Goal: Task Accomplishment & Management: Complete application form

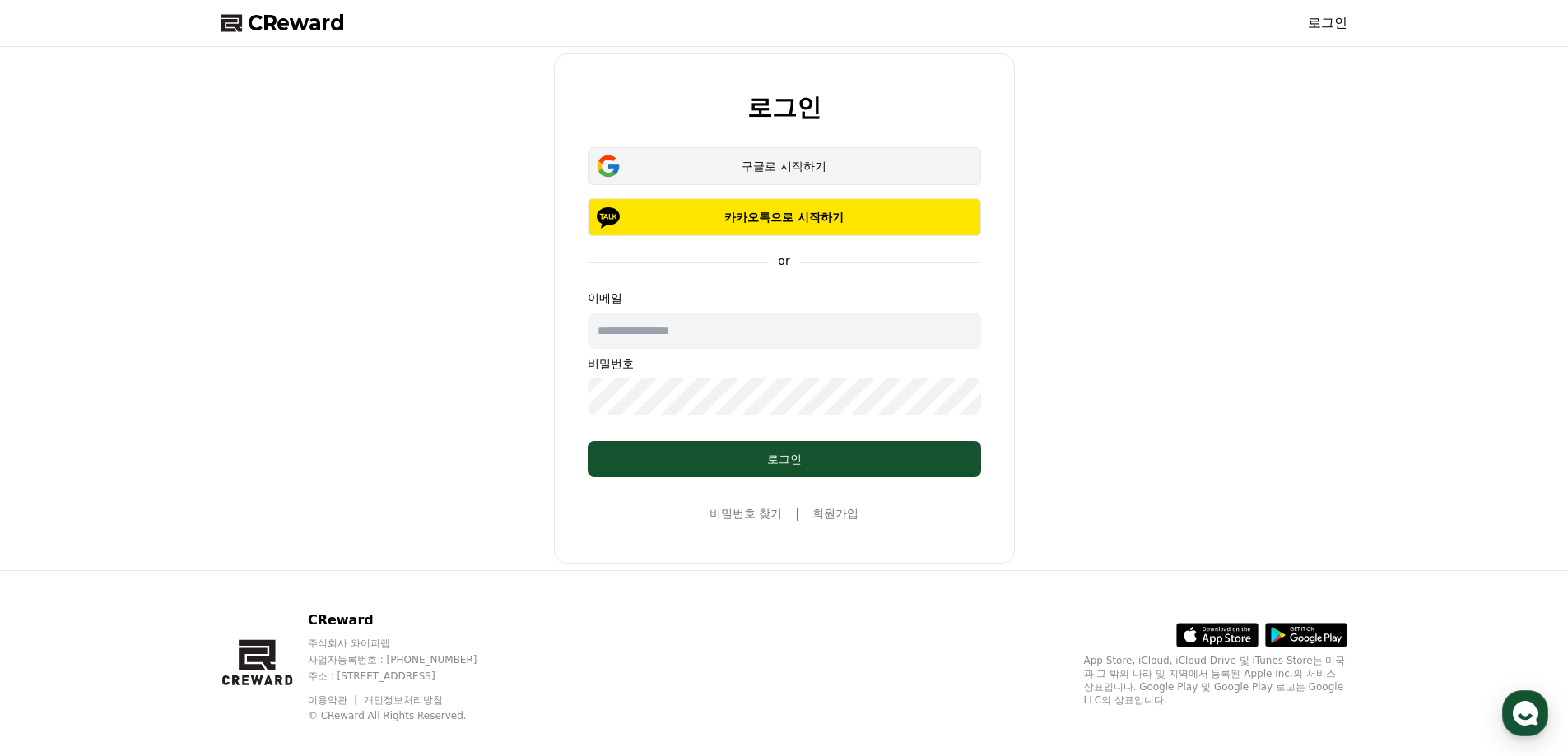
click at [818, 166] on div "구글로 시작하기" at bounding box center [784, 167] width 346 height 17
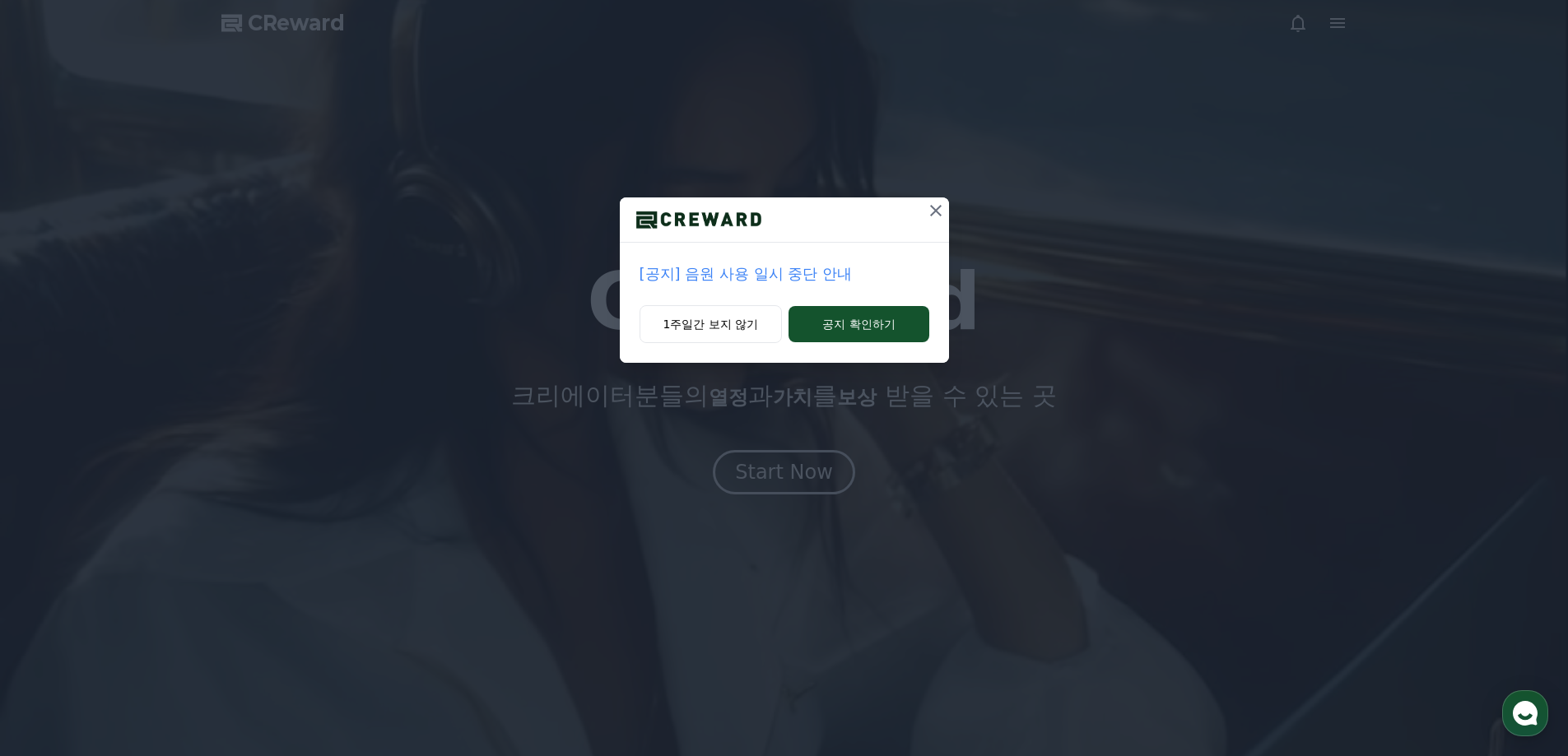
click at [938, 210] on icon at bounding box center [936, 211] width 20 height 20
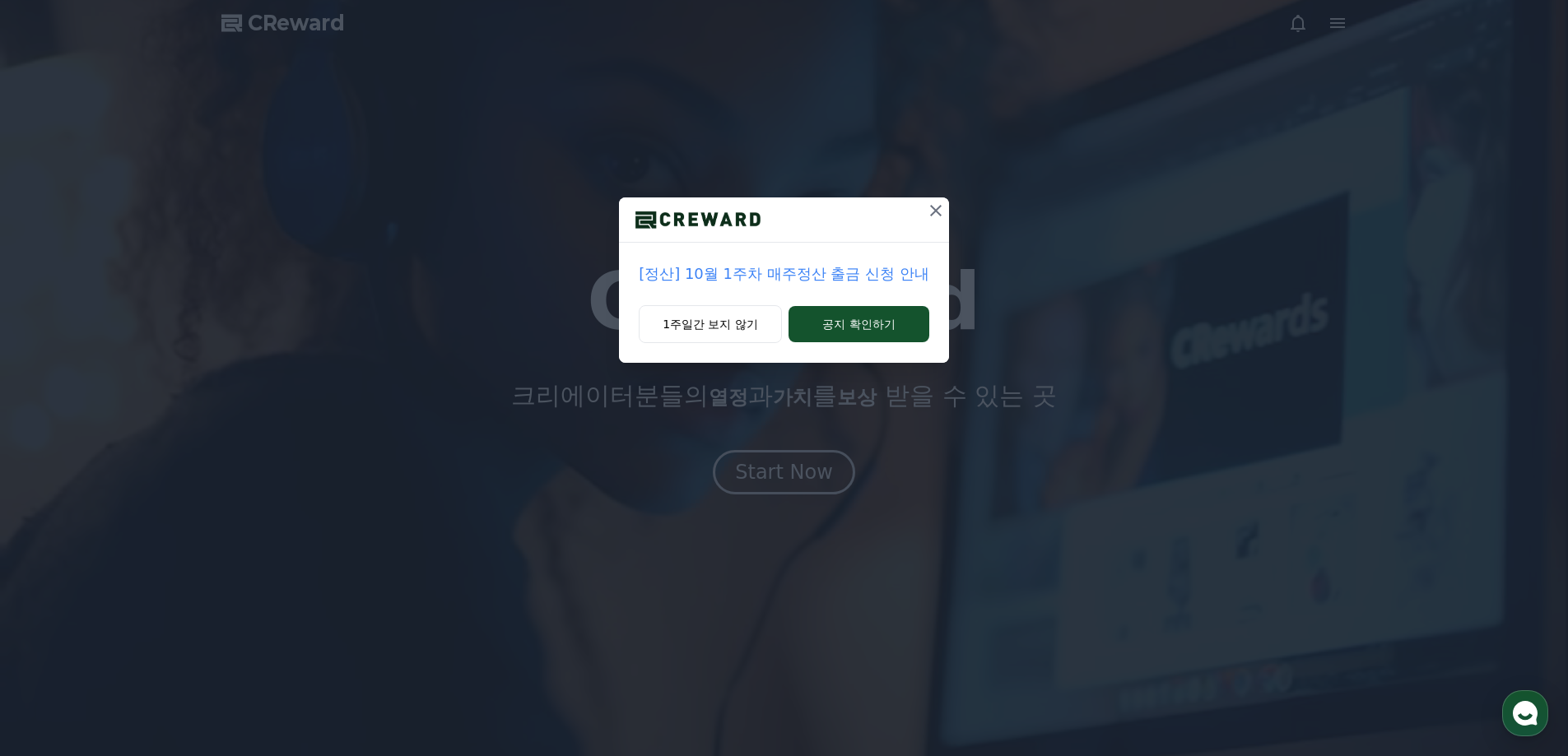
click at [941, 210] on icon at bounding box center [936, 211] width 20 height 20
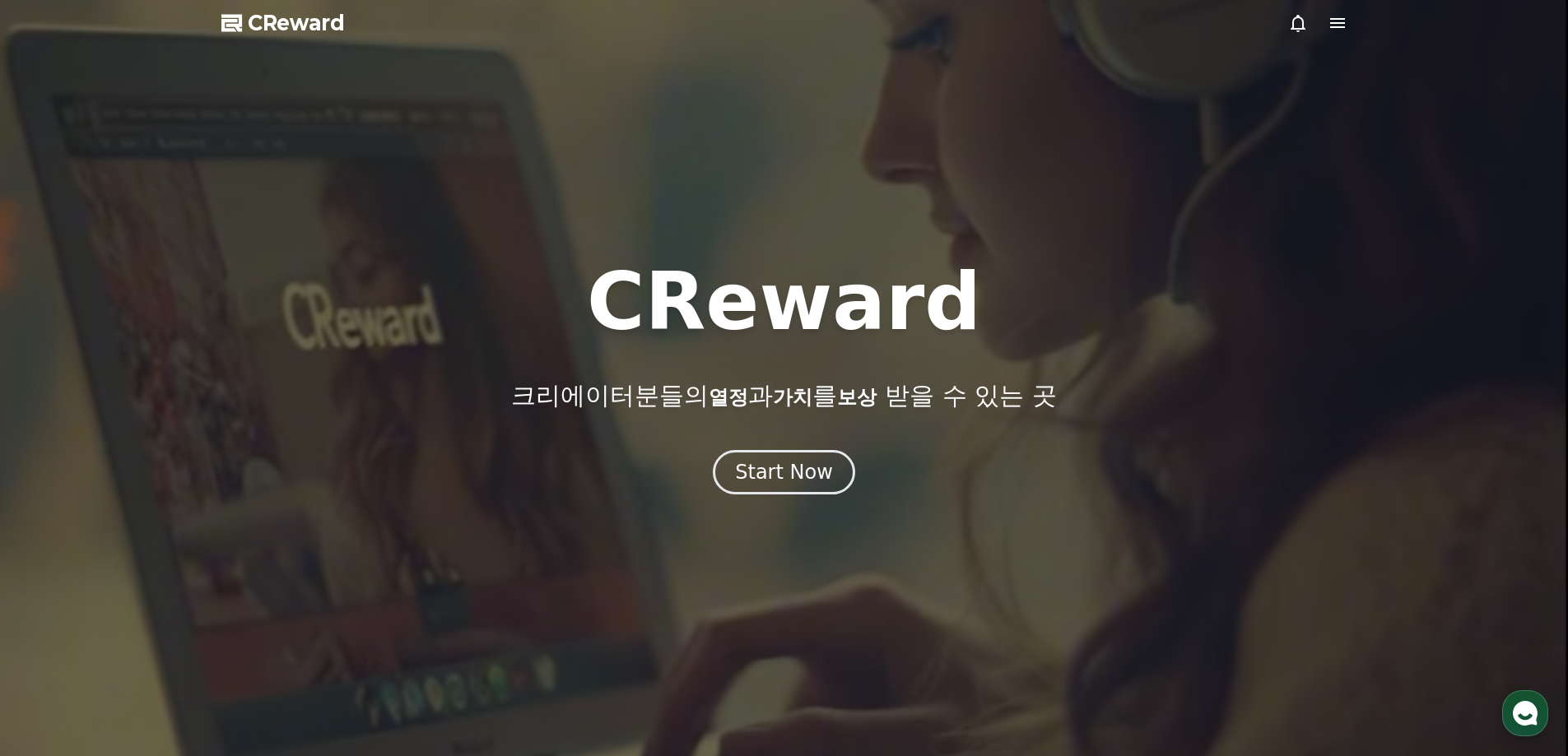
click at [1337, 22] on icon at bounding box center [1337, 23] width 20 height 20
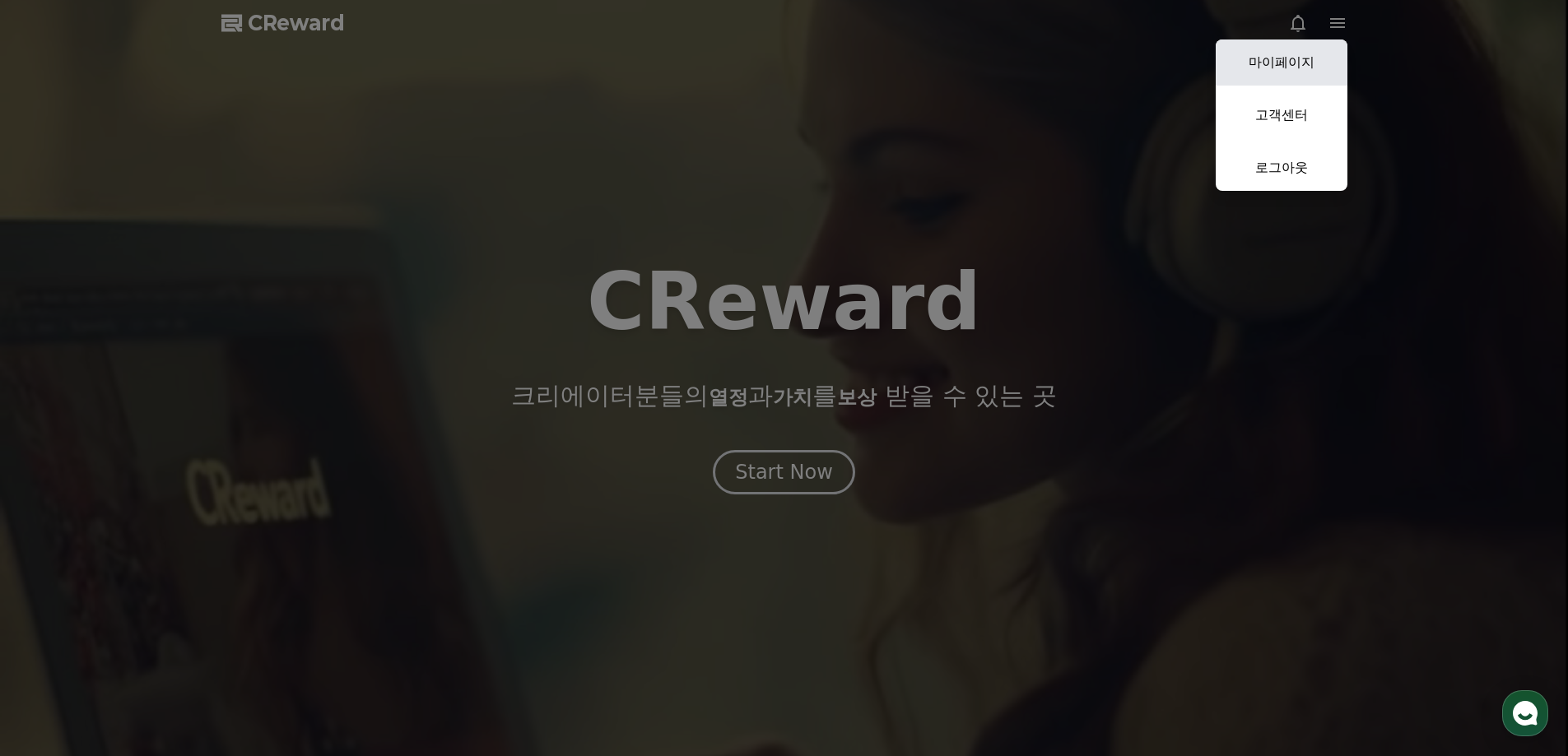
click at [1293, 67] on link "마이페이지" at bounding box center [1282, 62] width 132 height 46
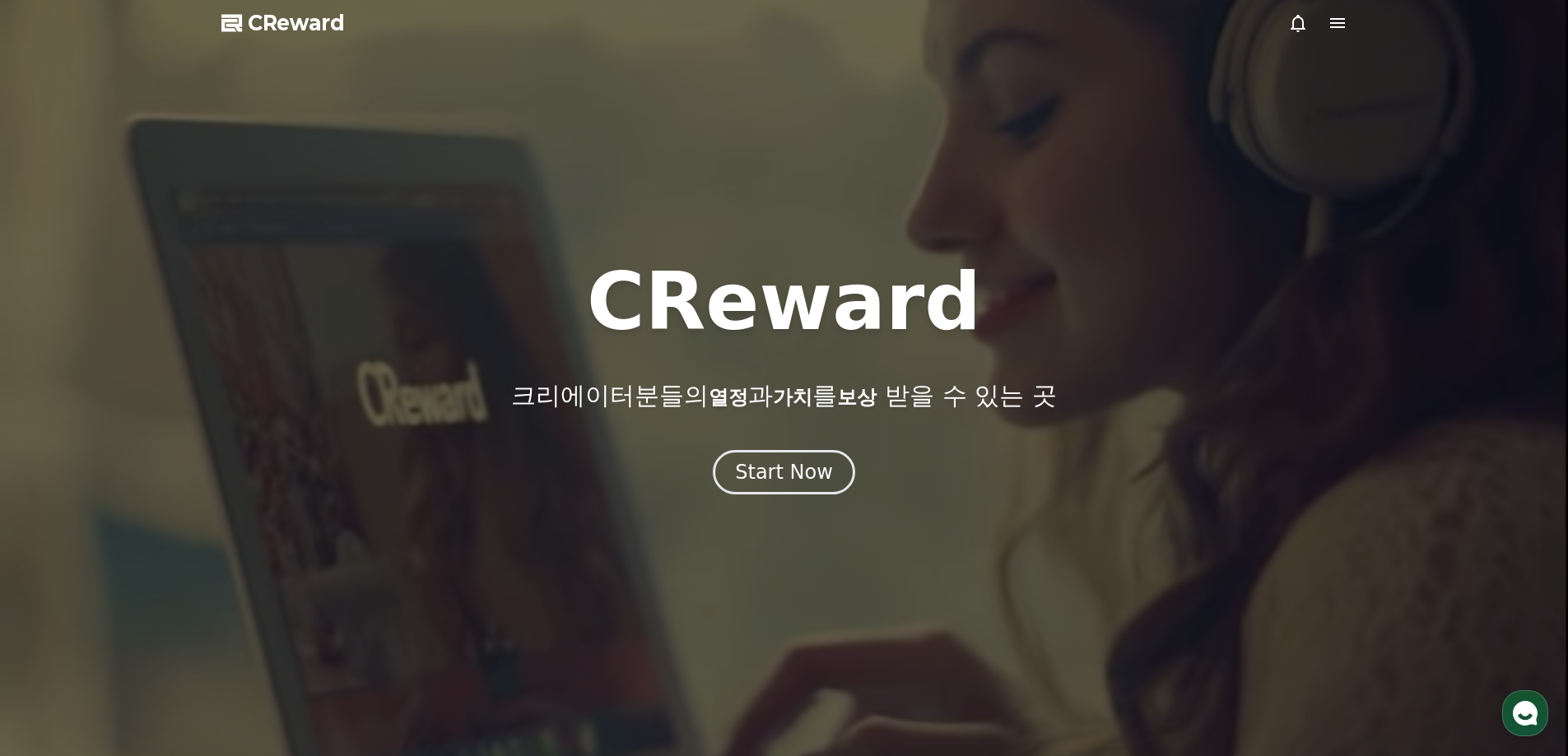
select select "**********"
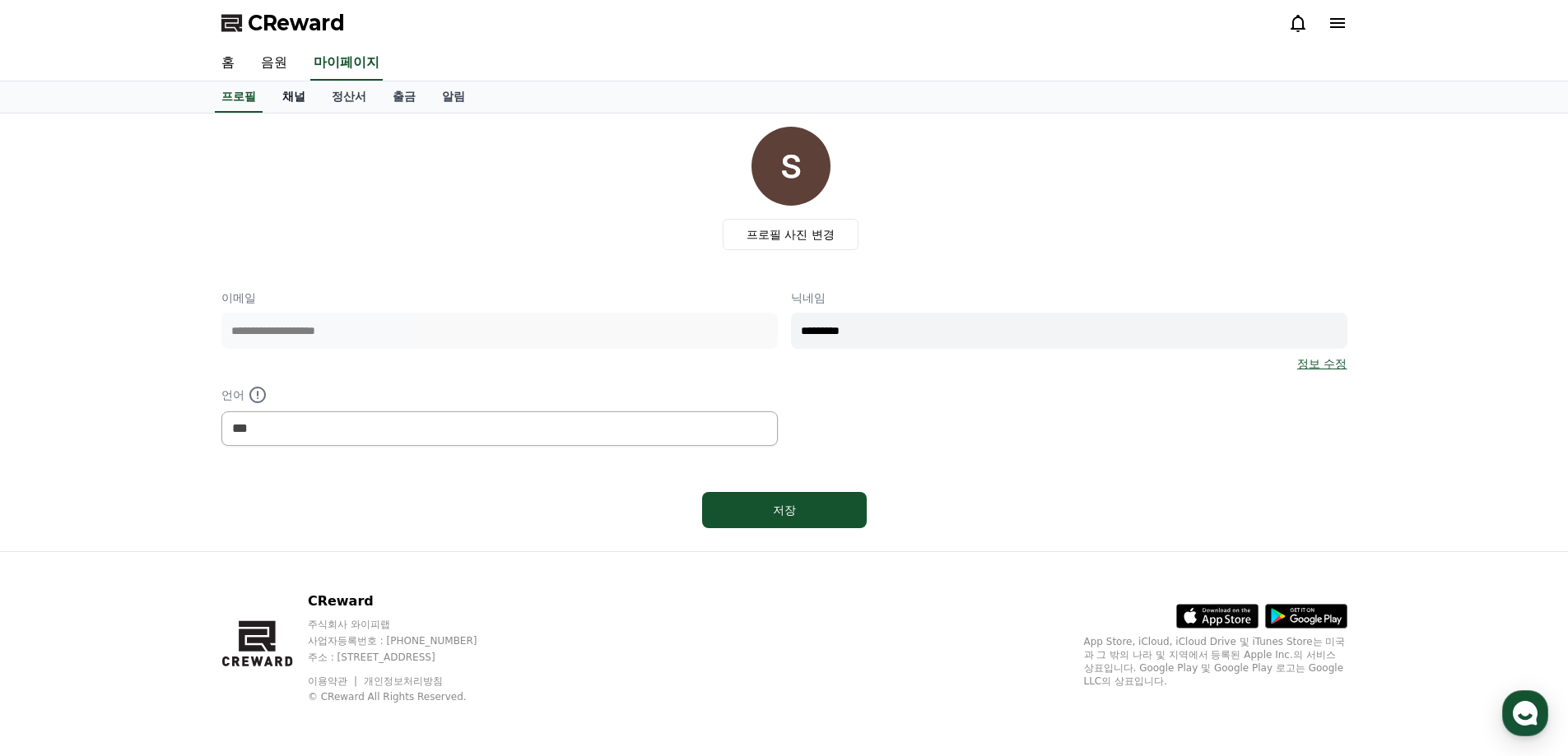
click at [286, 99] on link "채널" at bounding box center [293, 97] width 49 height 32
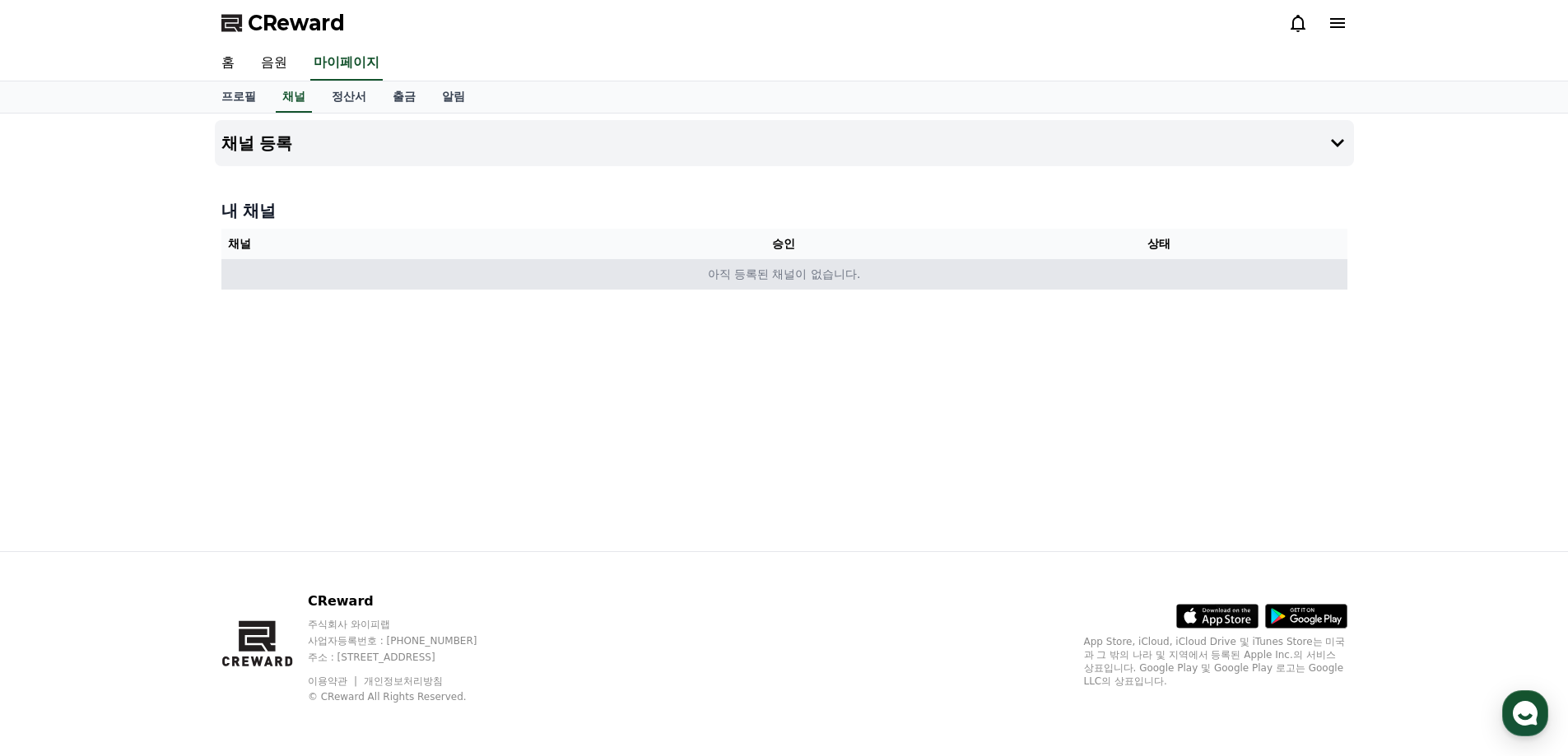
click at [834, 273] on td "아직 등록된 채널이 없습니다." at bounding box center [784, 274] width 1126 height 31
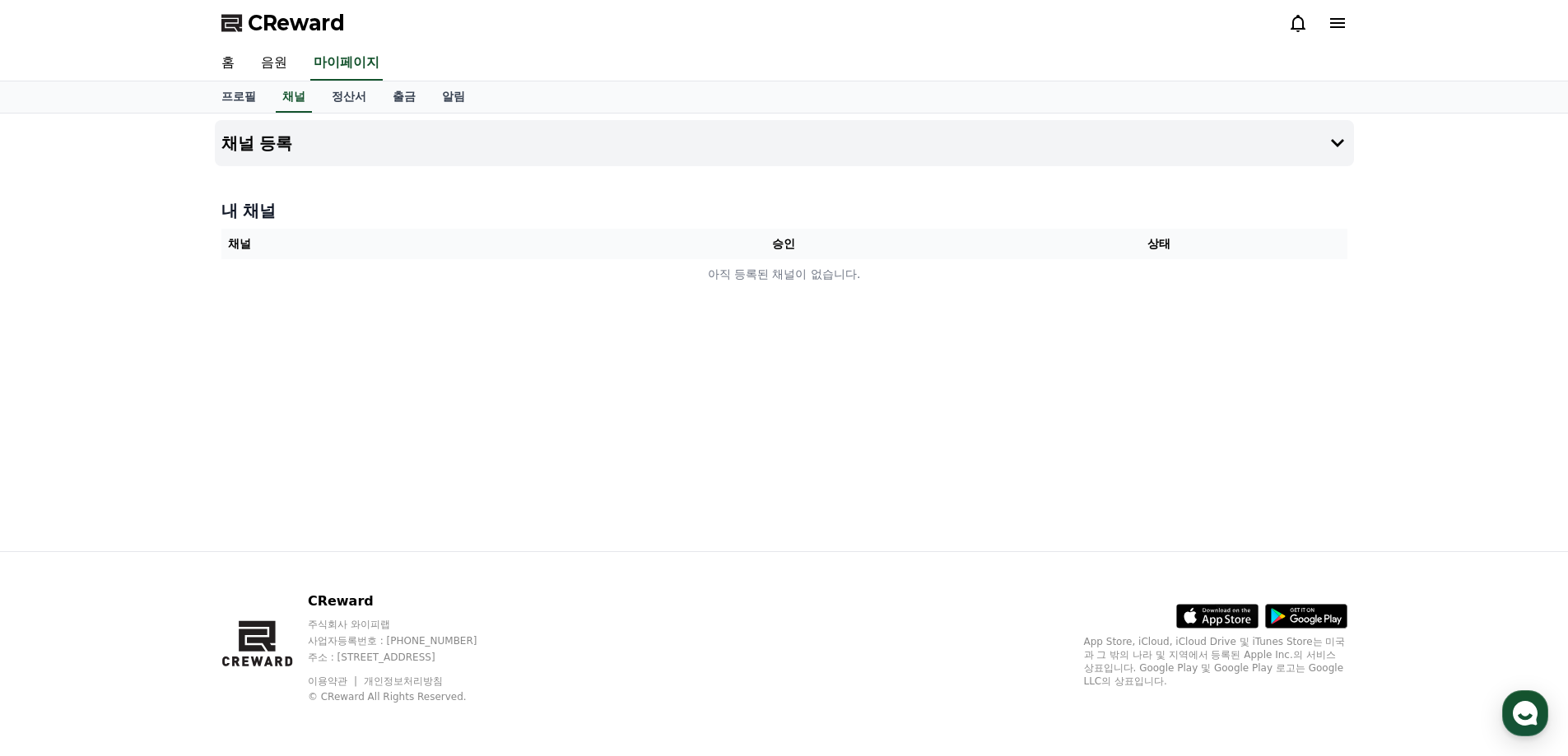
click at [928, 249] on th "승인" at bounding box center [784, 244] width 376 height 31
click at [421, 153] on button "채널 등록" at bounding box center [784, 142] width 1139 height 46
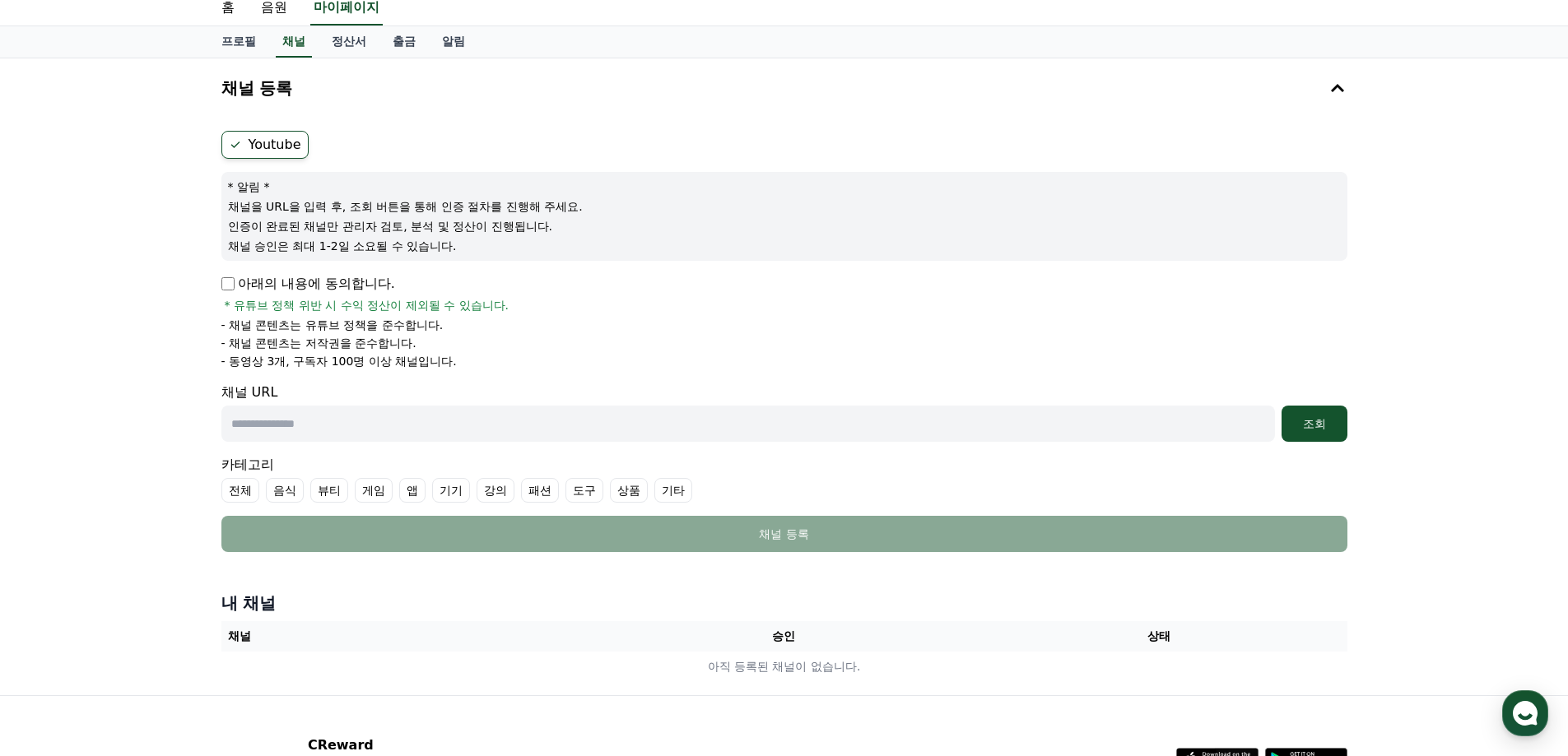
scroll to position [82, 0]
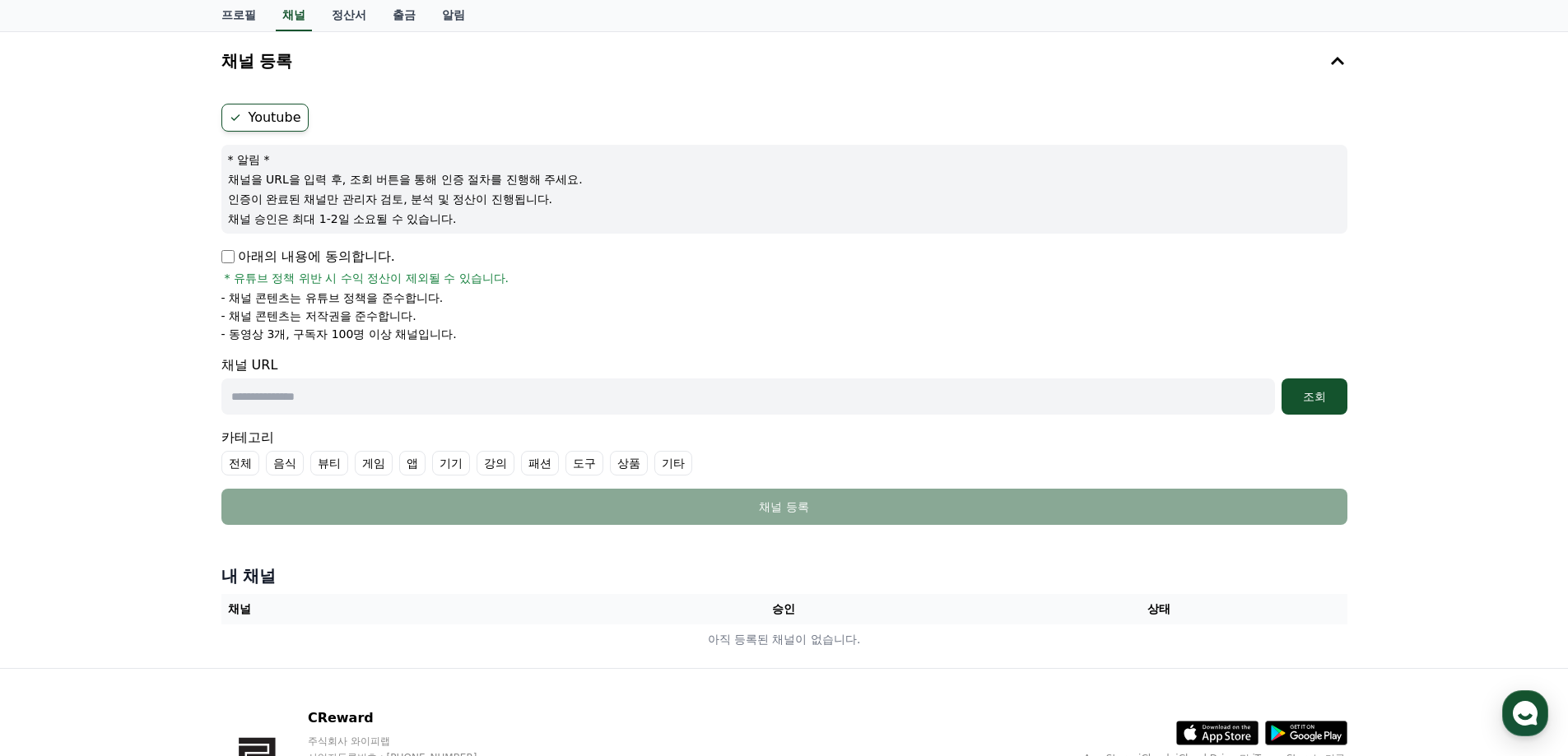
click at [251, 251] on p "아래의 내용에 동의합니다." at bounding box center [308, 257] width 174 height 20
click at [574, 302] on li "- 채널 콘텐츠는 유튜브 정책을 준수합니다." at bounding box center [784, 298] width 1126 height 17
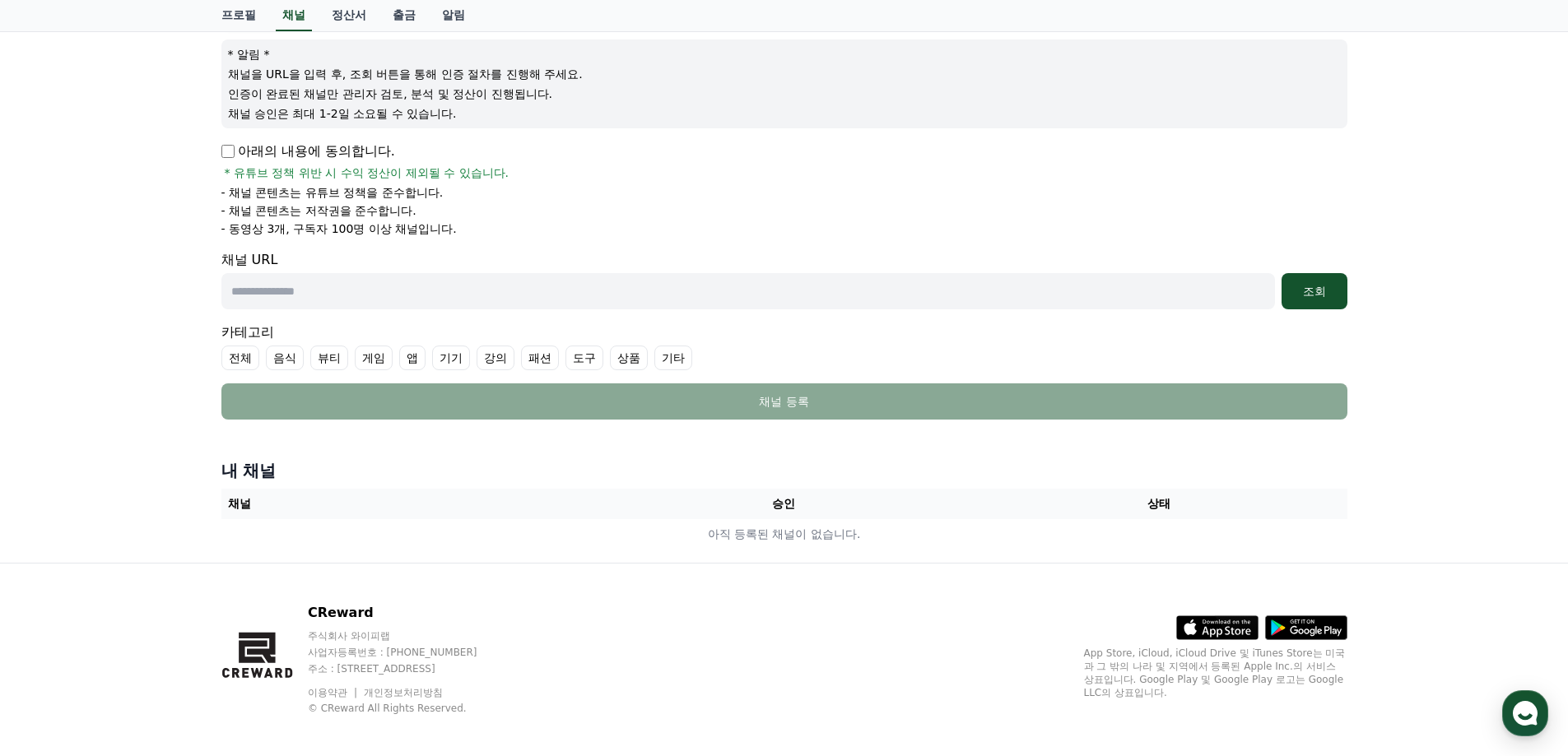
scroll to position [199, 0]
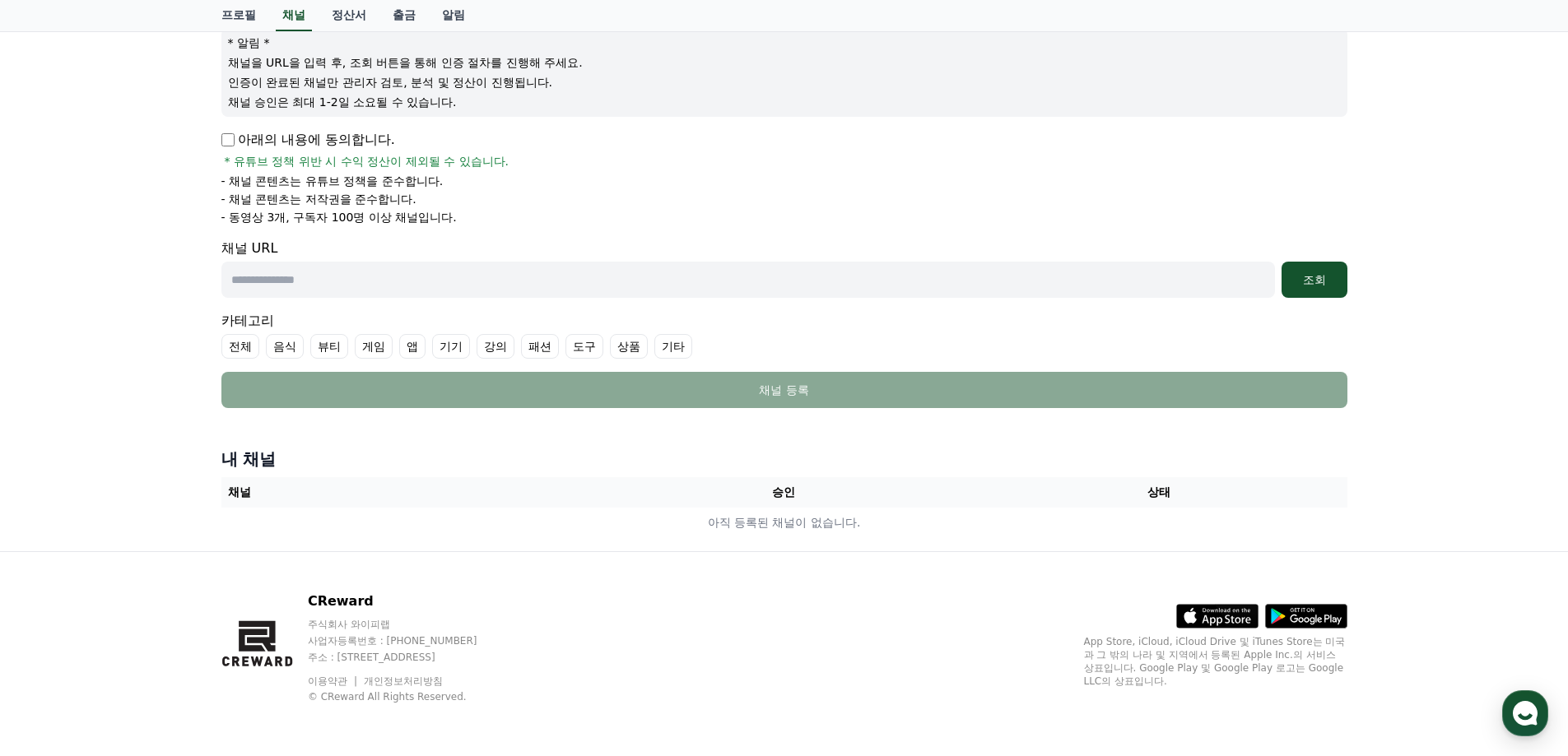
click at [374, 275] on input "text" at bounding box center [748, 279] width 1053 height 36
paste input "**********"
type input "**********"
click at [1330, 285] on div "조회" at bounding box center [1314, 280] width 52 height 17
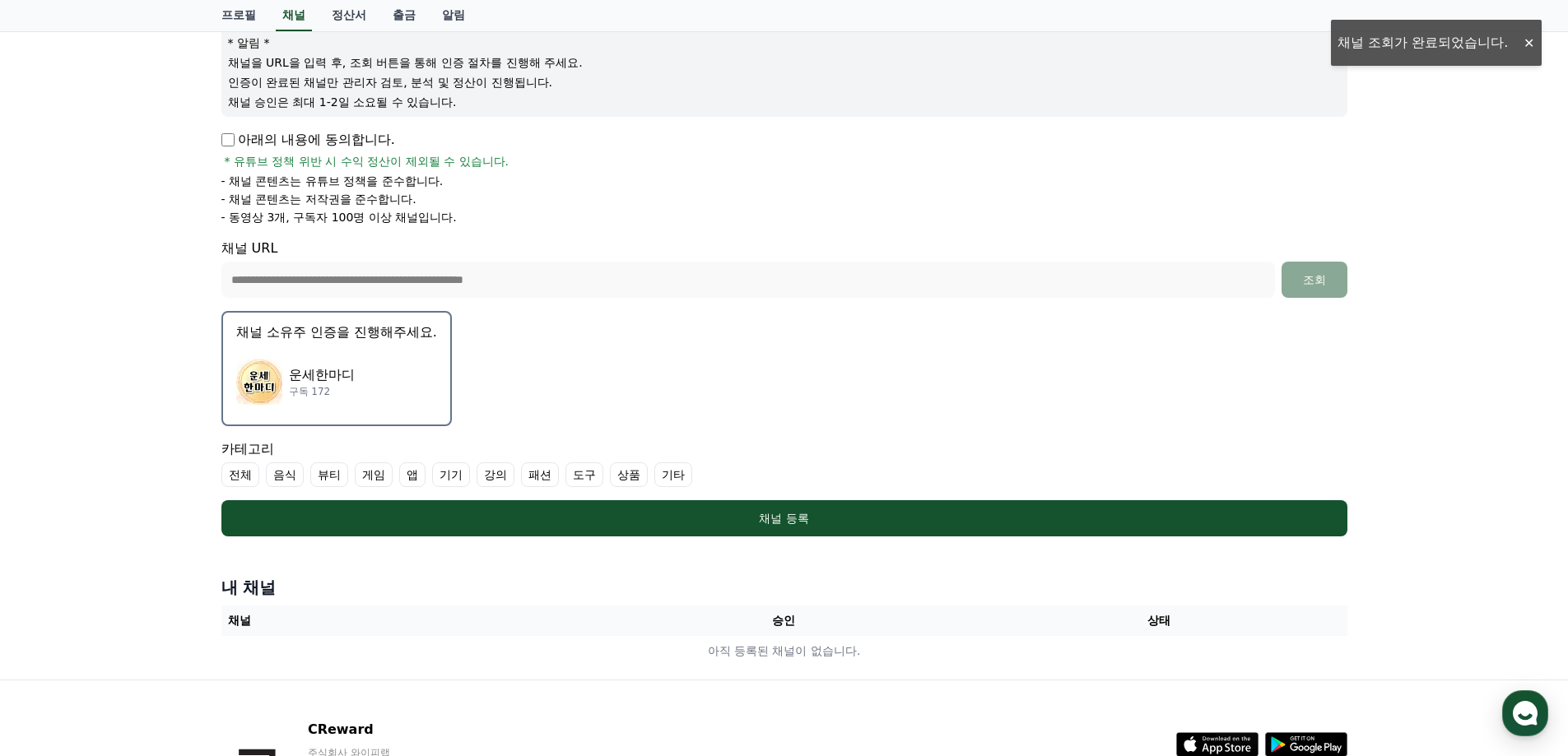
click at [350, 355] on div "운세한마디 구독 172" at bounding box center [336, 381] width 201 height 66
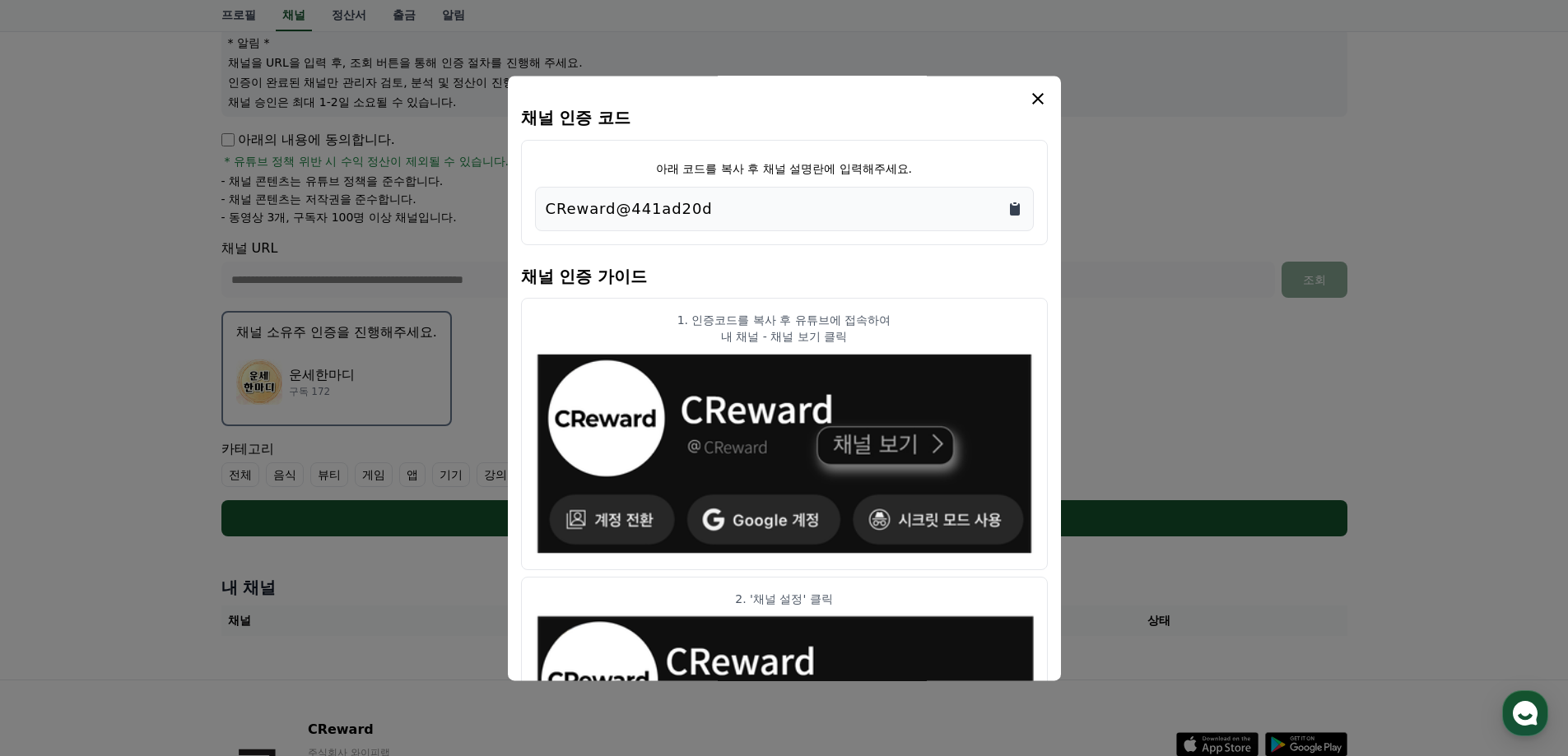
click at [1007, 209] on icon "Copy to clipboard" at bounding box center [1015, 209] width 17 height 17
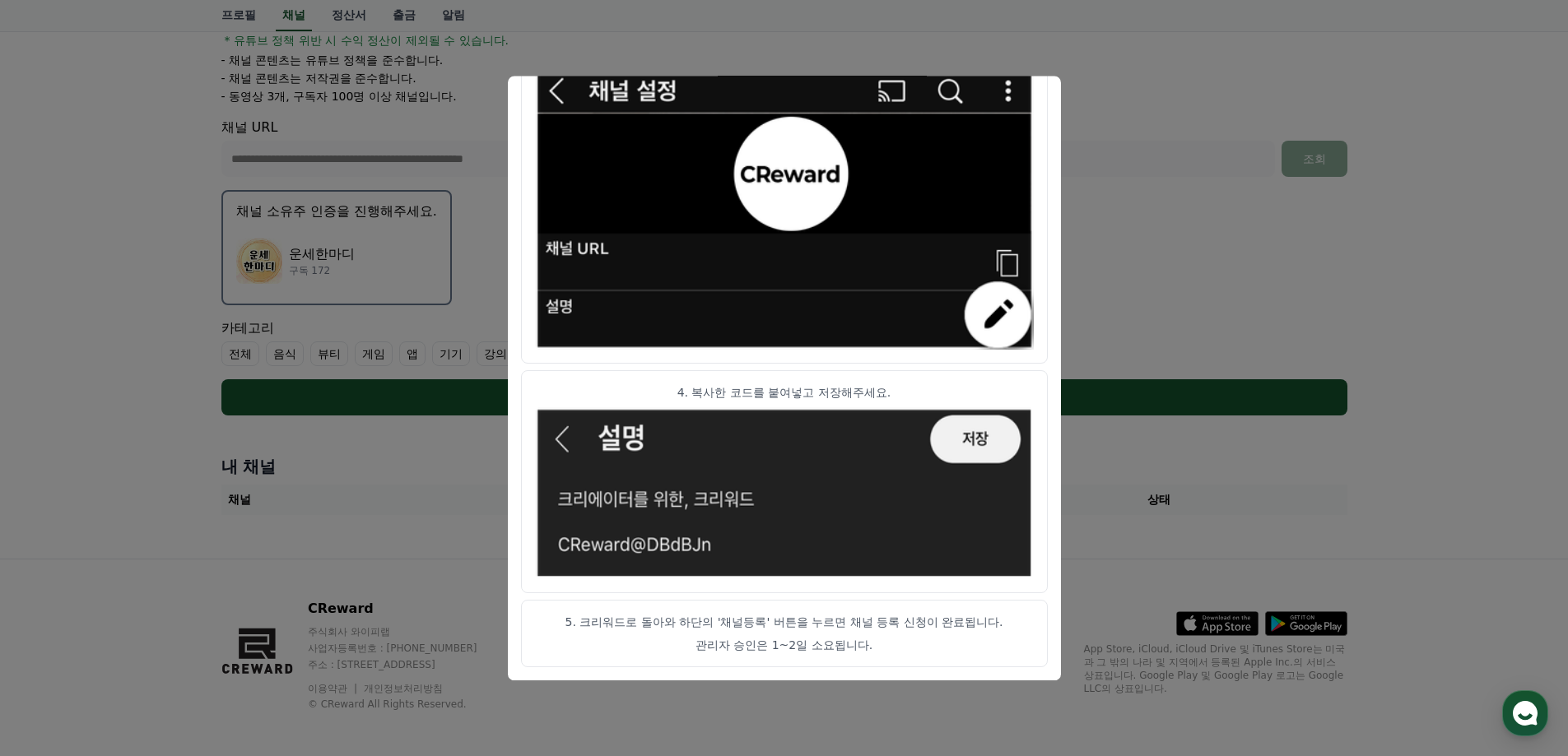
scroll to position [327, 0]
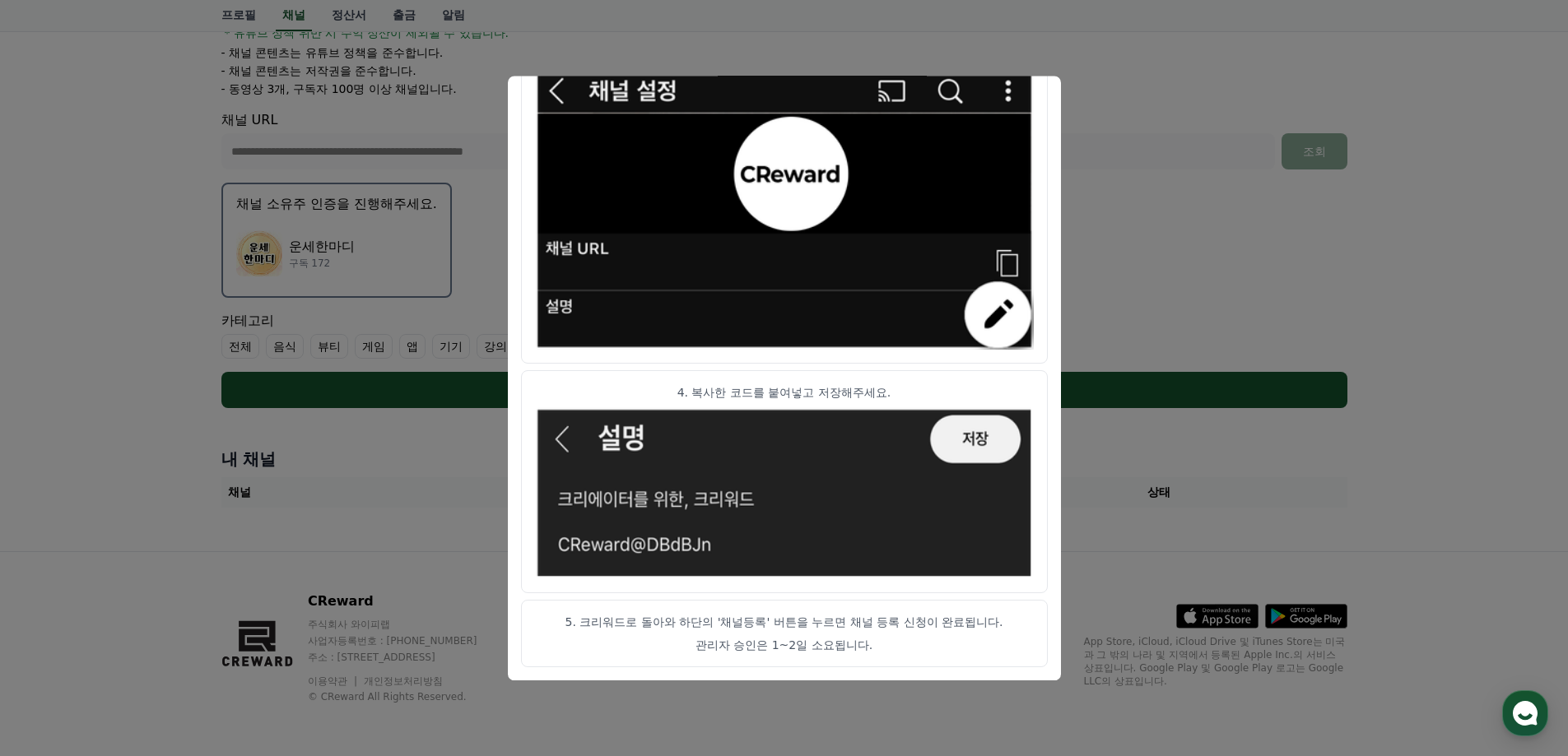
click at [1187, 286] on button "close modal" at bounding box center [784, 378] width 1568 height 756
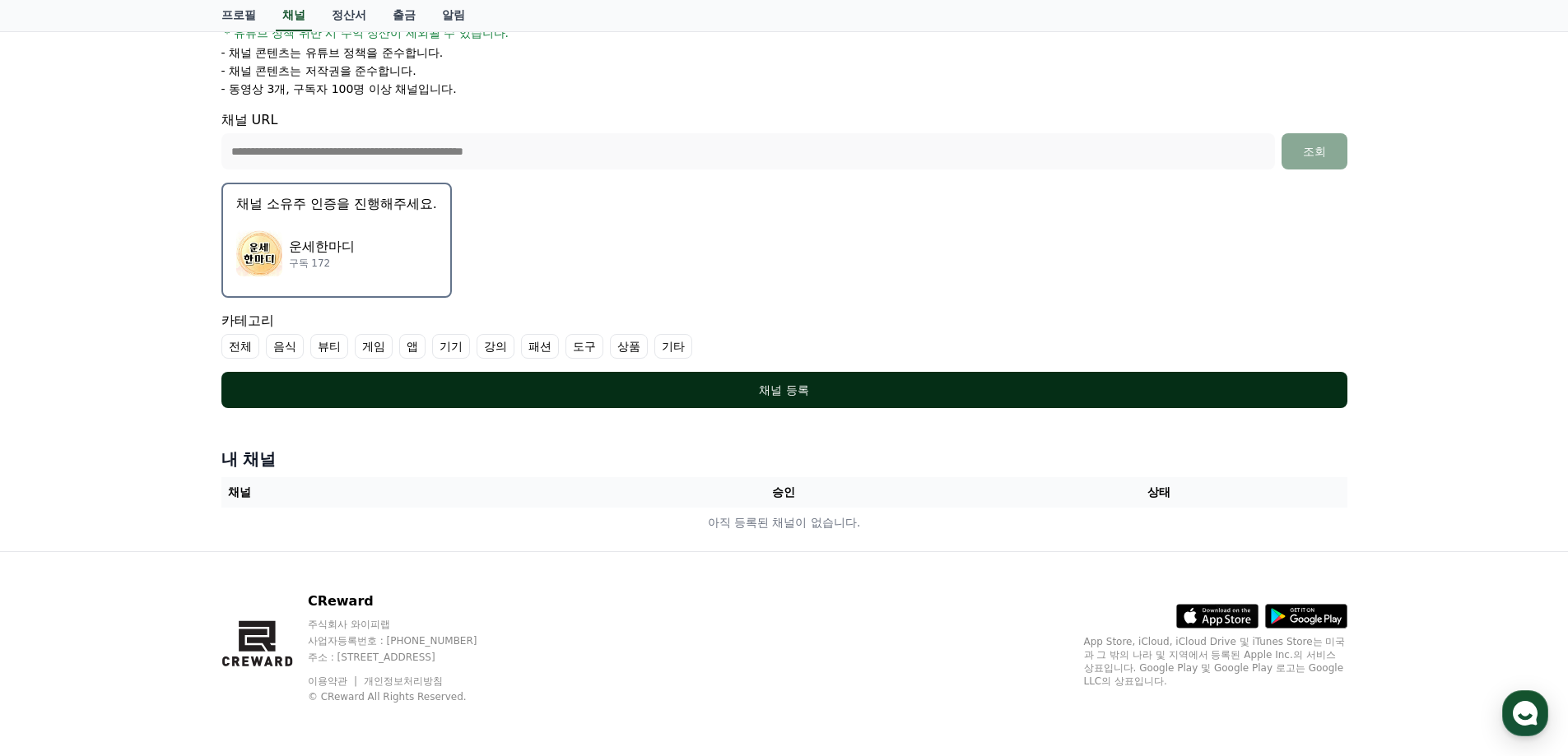
click at [783, 386] on div "채널 등록" at bounding box center [784, 390] width 1060 height 17
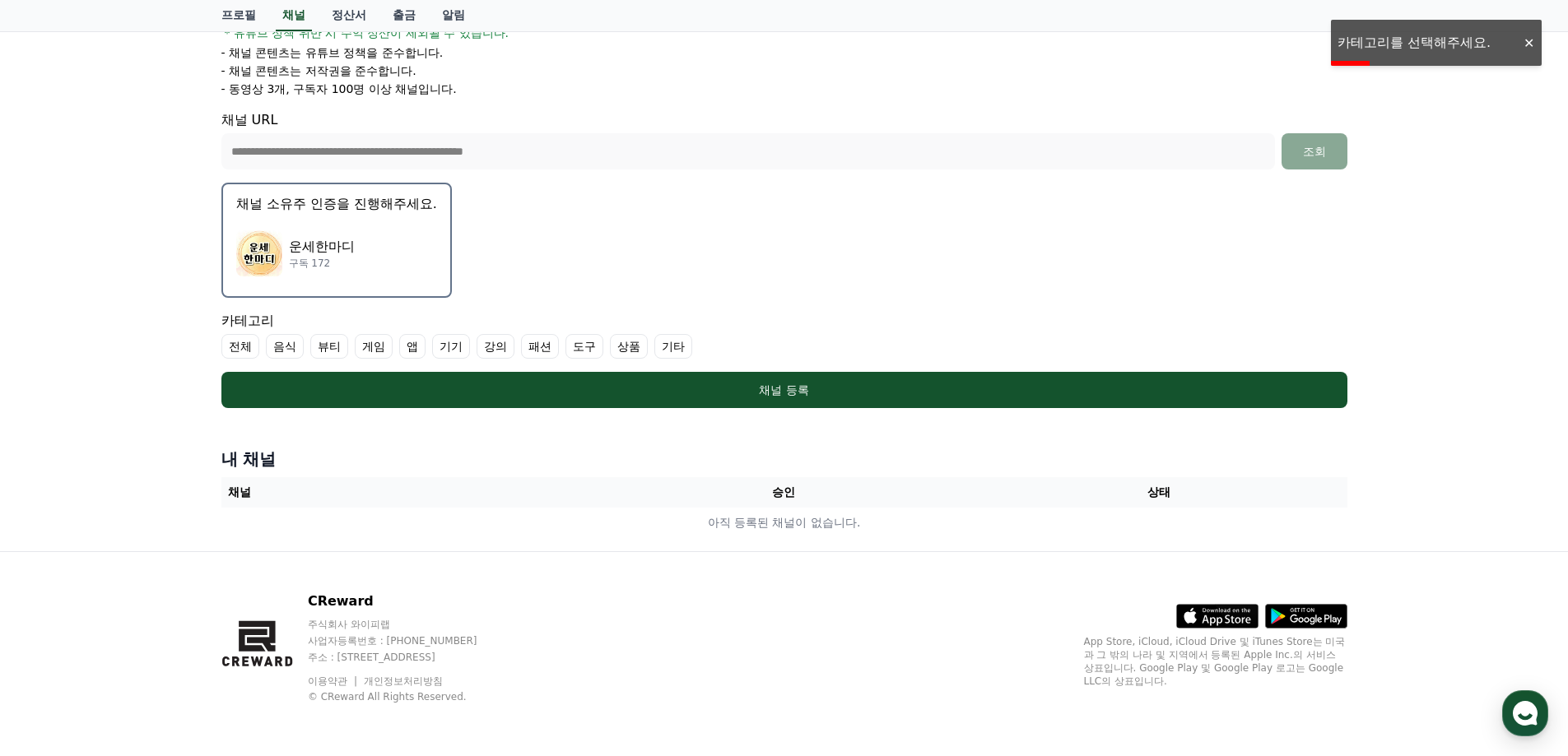
click at [677, 347] on label "기타" at bounding box center [673, 346] width 37 height 25
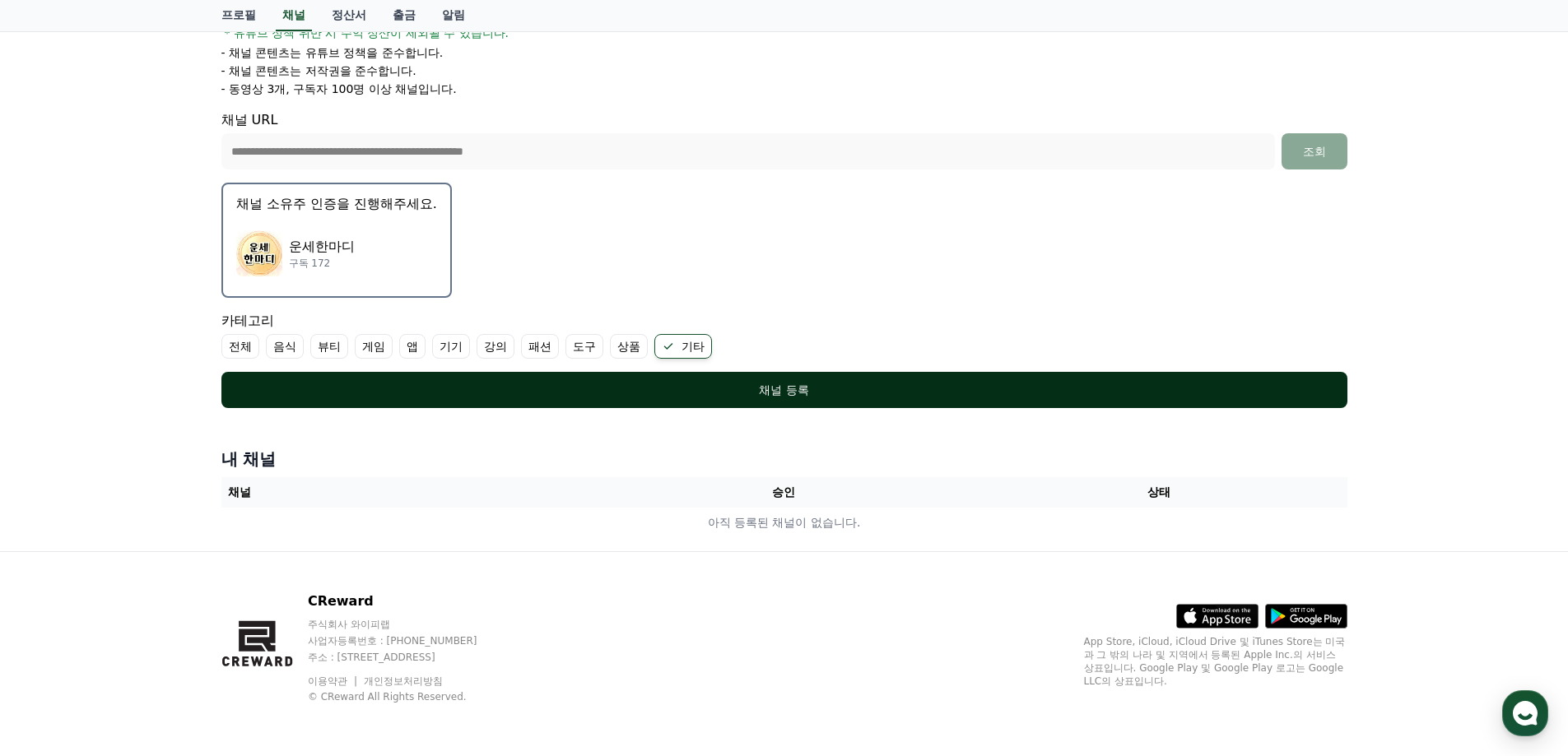
click at [794, 388] on div "채널 등록" at bounding box center [784, 390] width 1060 height 17
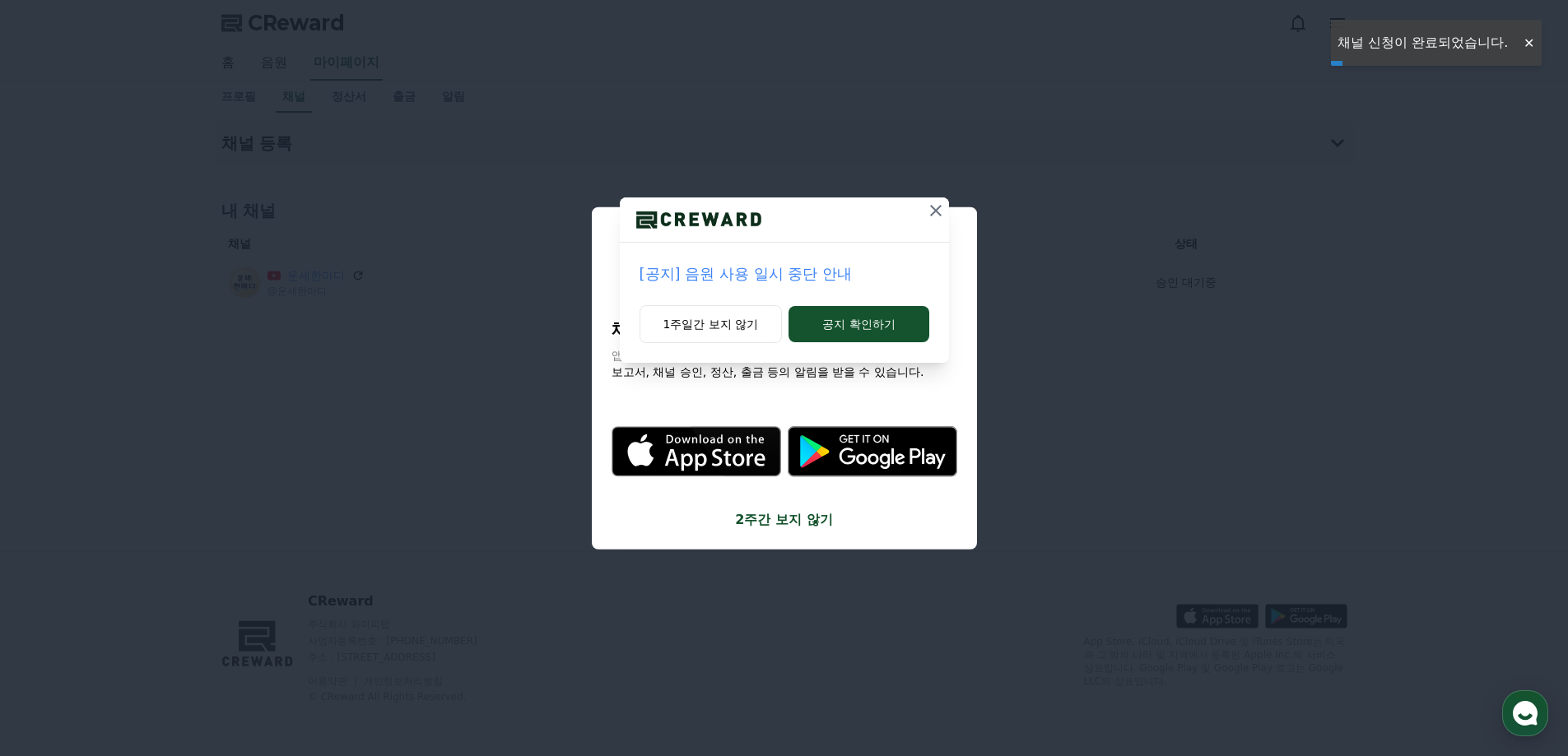
click at [941, 210] on icon at bounding box center [936, 211] width 20 height 20
click at [935, 215] on icon at bounding box center [936, 211] width 20 height 20
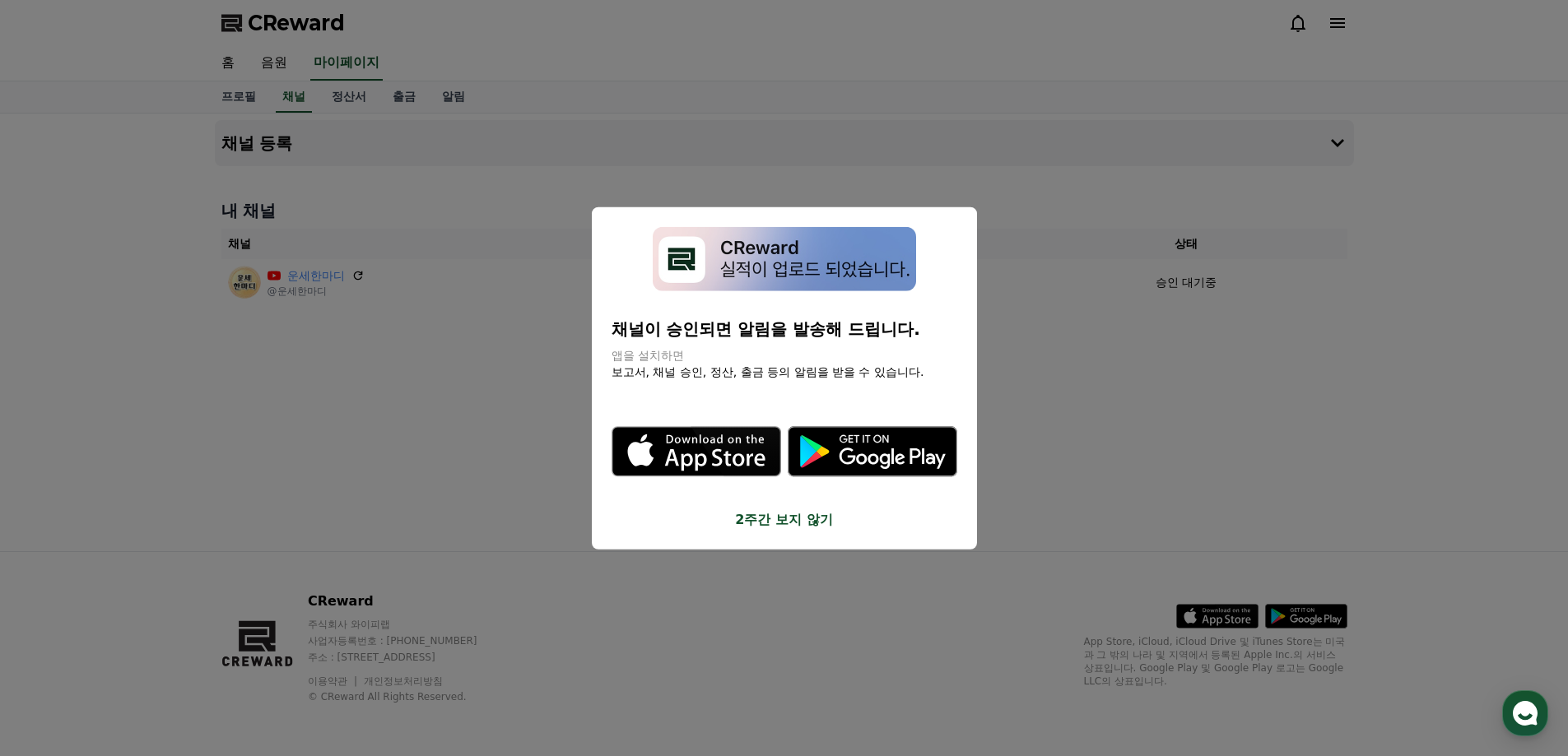
click at [858, 457] on icon "modal" at bounding box center [892, 459] width 107 height 22
click at [1124, 385] on button "close modal" at bounding box center [784, 378] width 1568 height 756
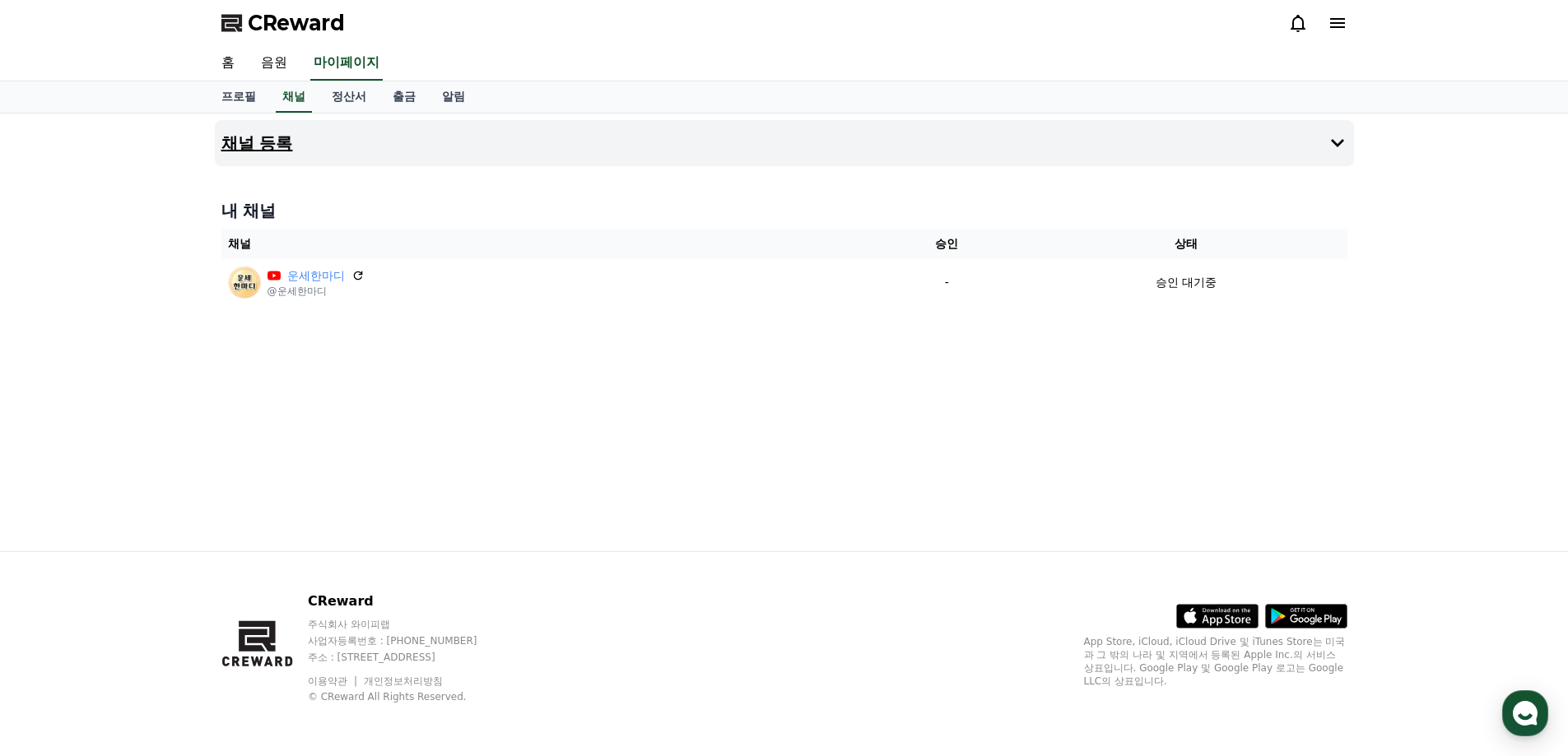
click at [450, 148] on button "채널 등록" at bounding box center [784, 142] width 1139 height 46
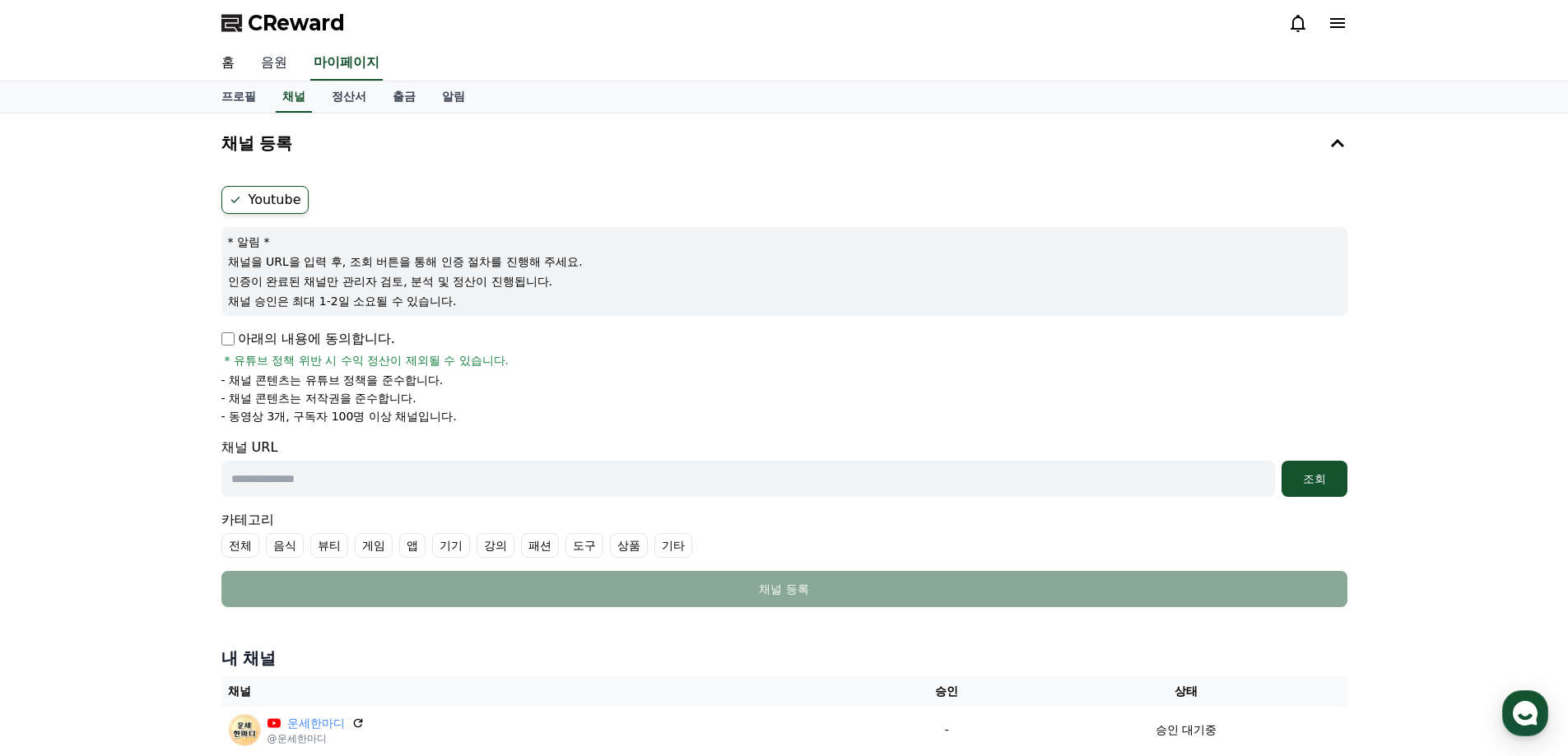
click at [261, 62] on link "음원" at bounding box center [274, 63] width 52 height 35
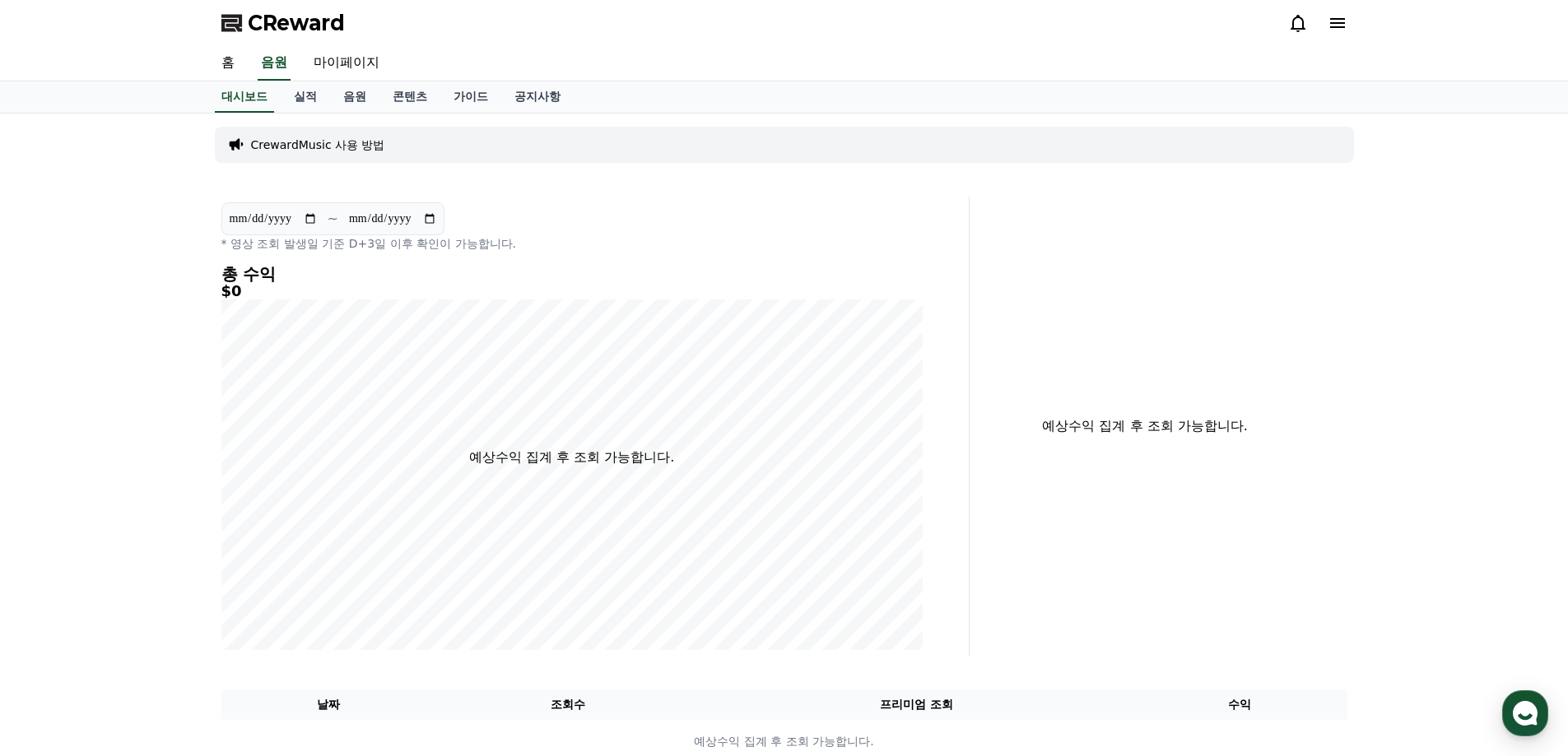
click at [335, 146] on p "CrewardMusic 사용 방법" at bounding box center [317, 145] width 134 height 17
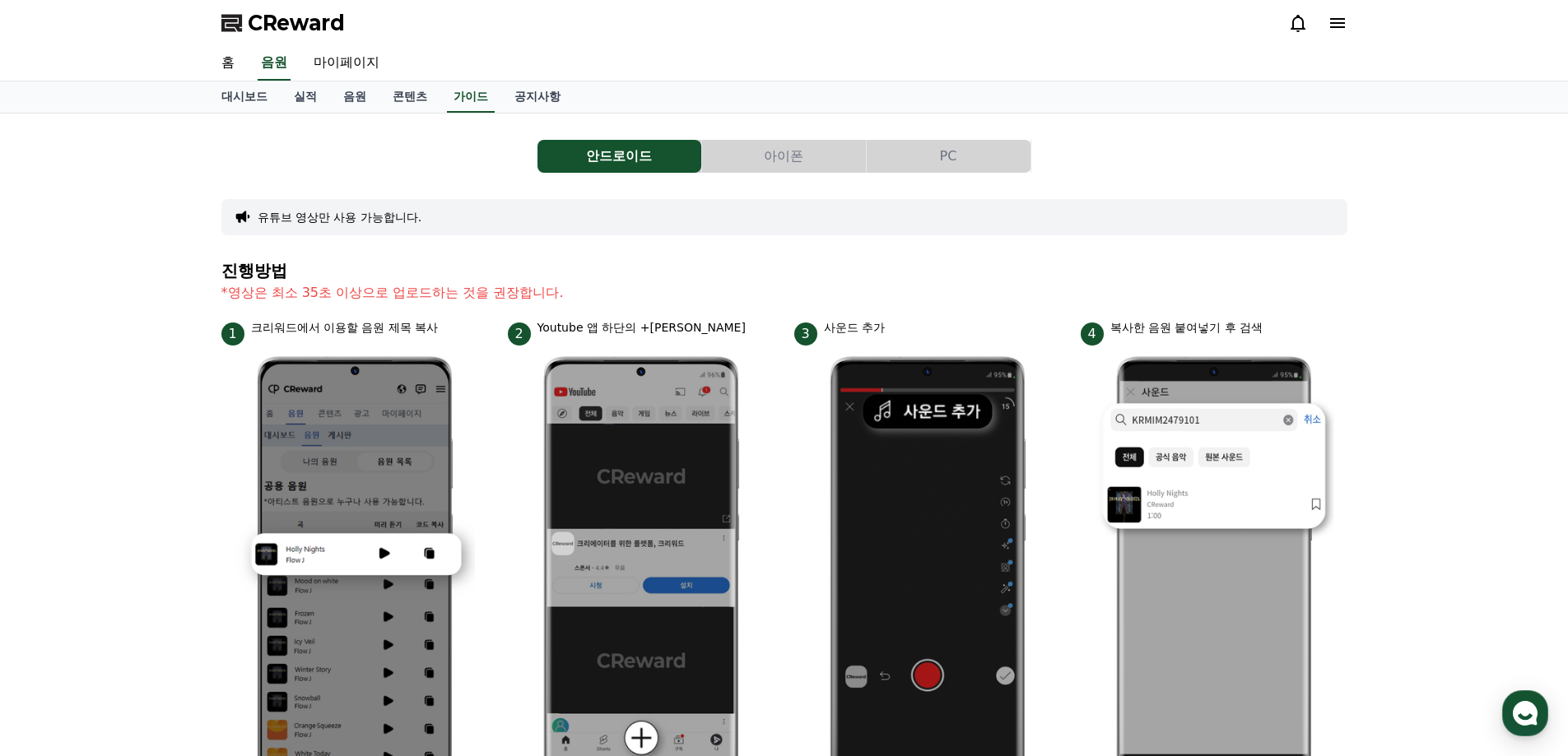
click at [1381, 311] on div "안드로이드 아이폰 PC 유튜브 영상만 사용 가능합니다. 진행방법 *영상은 최소 35초 이상으로 업로드하는 것을 권장합니다. 1 크리워드에서 이…" at bounding box center [784, 714] width 1568 height 1203
click at [547, 97] on link "공지사항" at bounding box center [537, 97] width 72 height 32
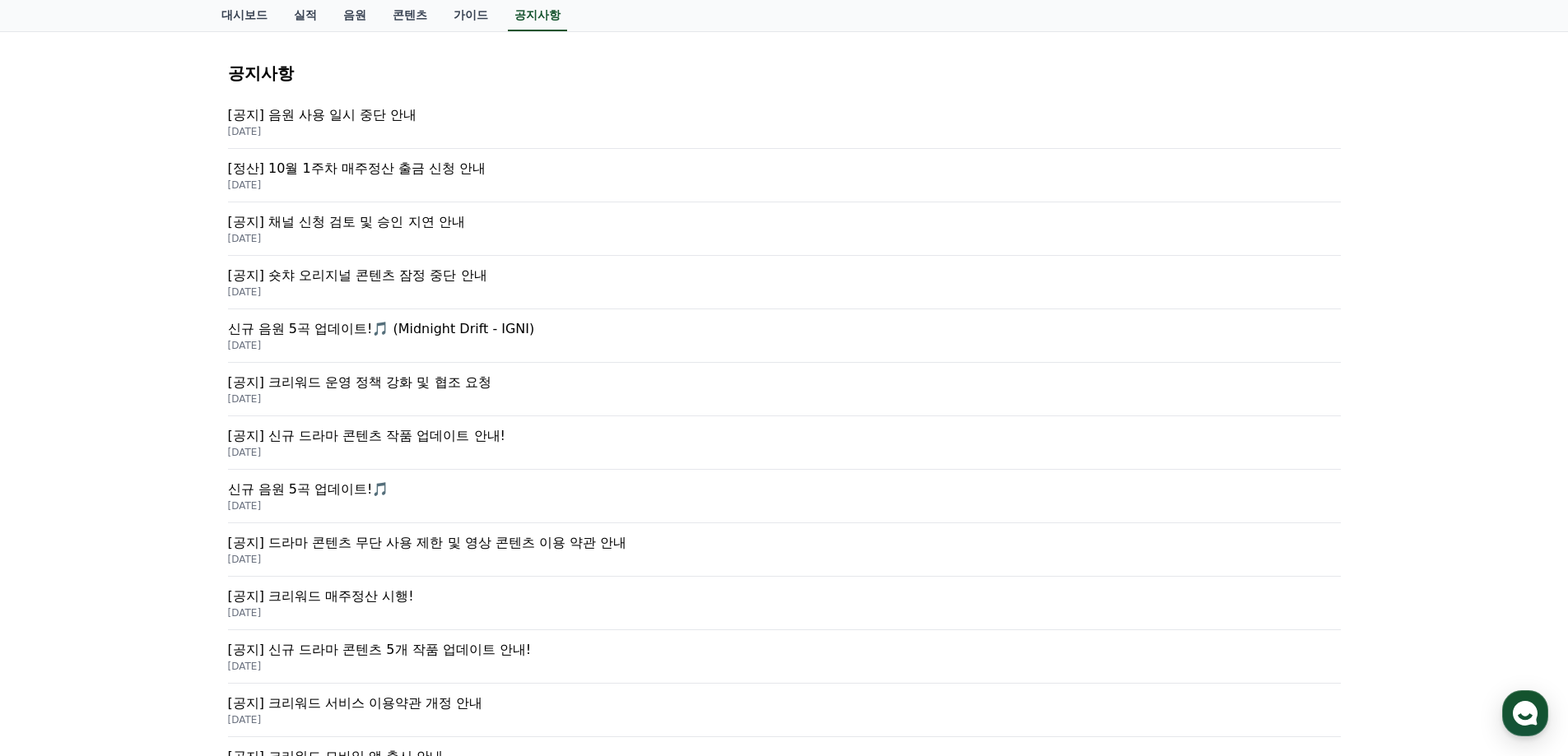
scroll to position [247, 0]
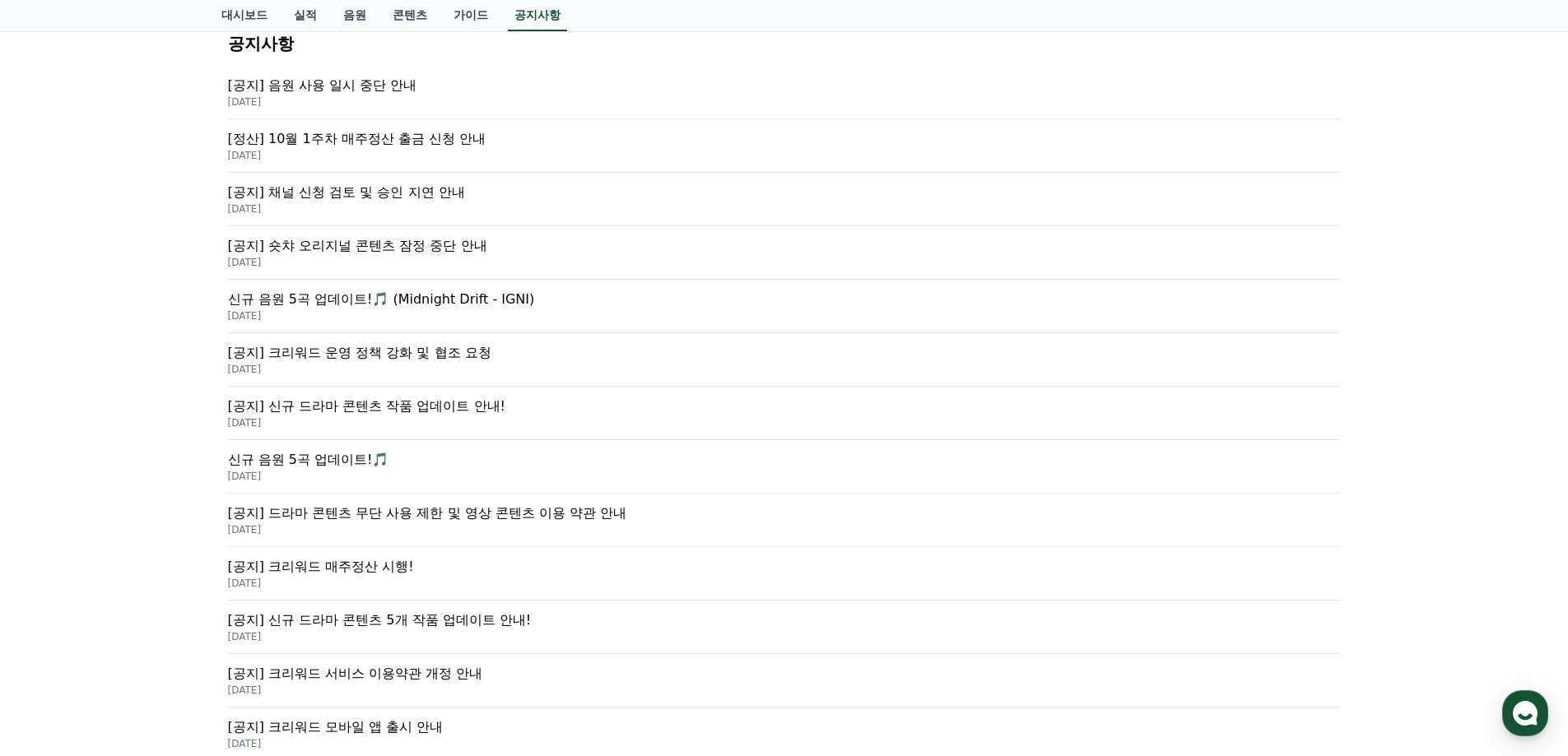
click at [409, 196] on p "[공지] 채널 신청 검토 및 승인 지연 안내" at bounding box center [784, 192] width 1113 height 20
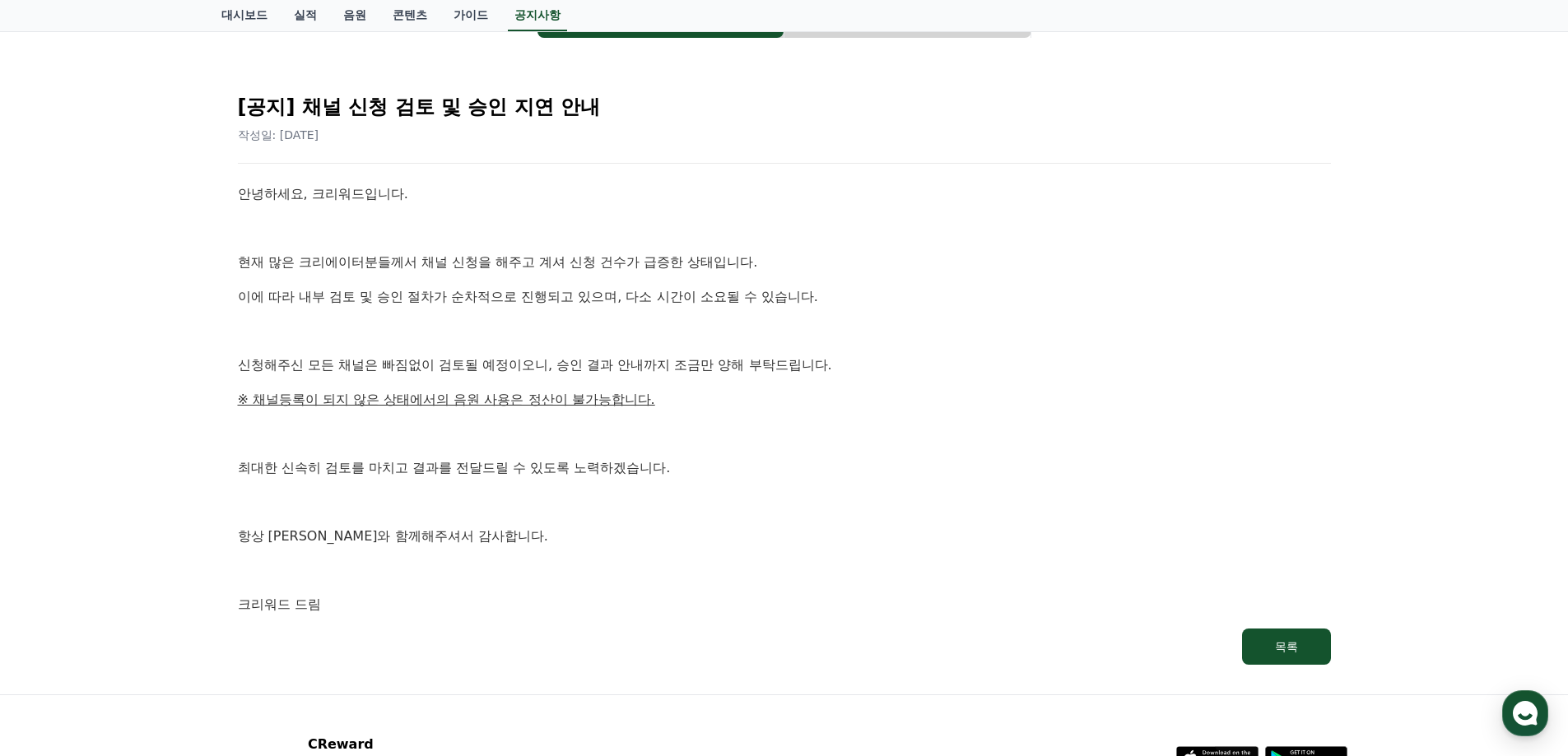
scroll to position [165, 0]
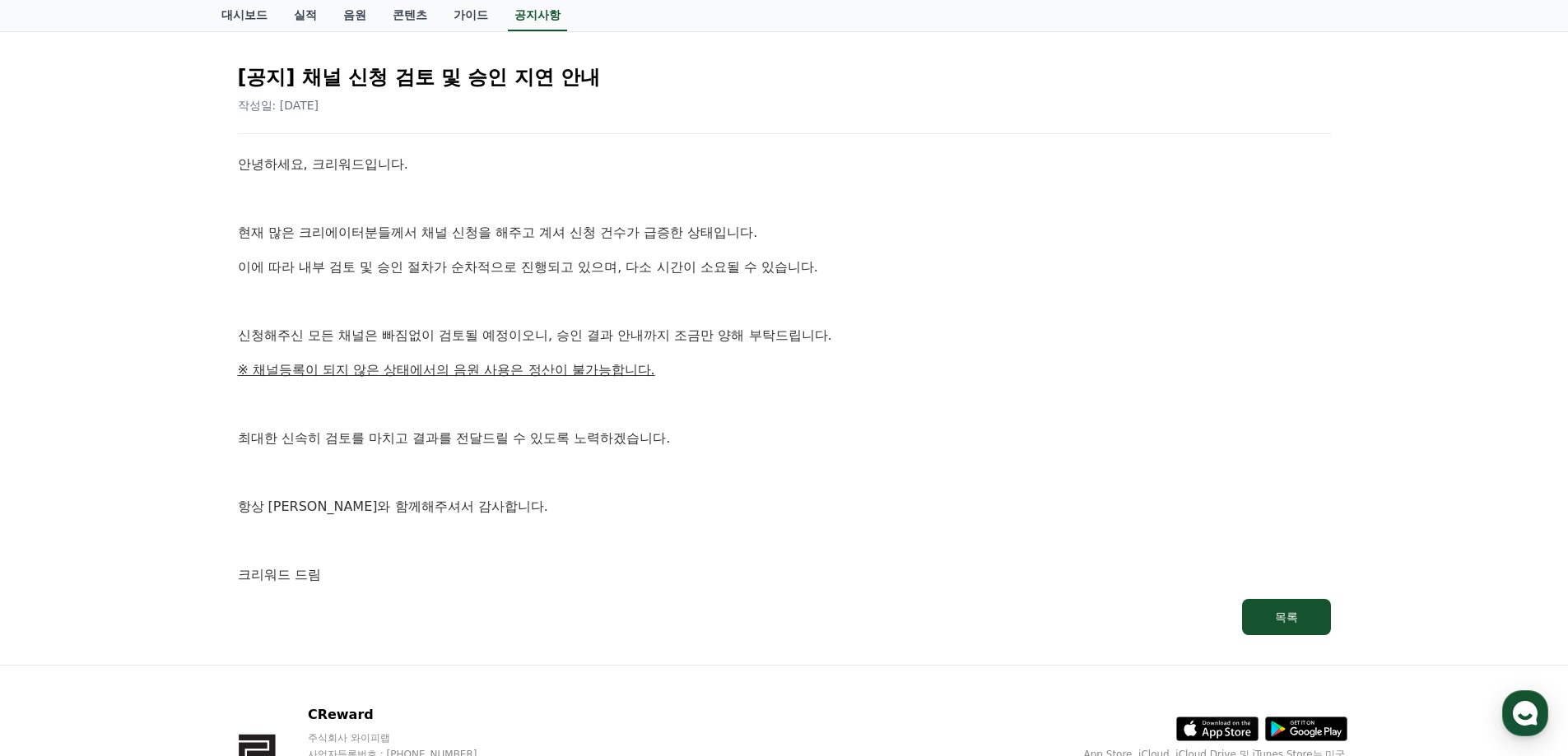
click at [1039, 509] on p "항상 [PERSON_NAME]와 함께해주셔서 감사합니다." at bounding box center [784, 507] width 1093 height 22
click at [1299, 626] on button "목록" at bounding box center [1287, 617] width 89 height 36
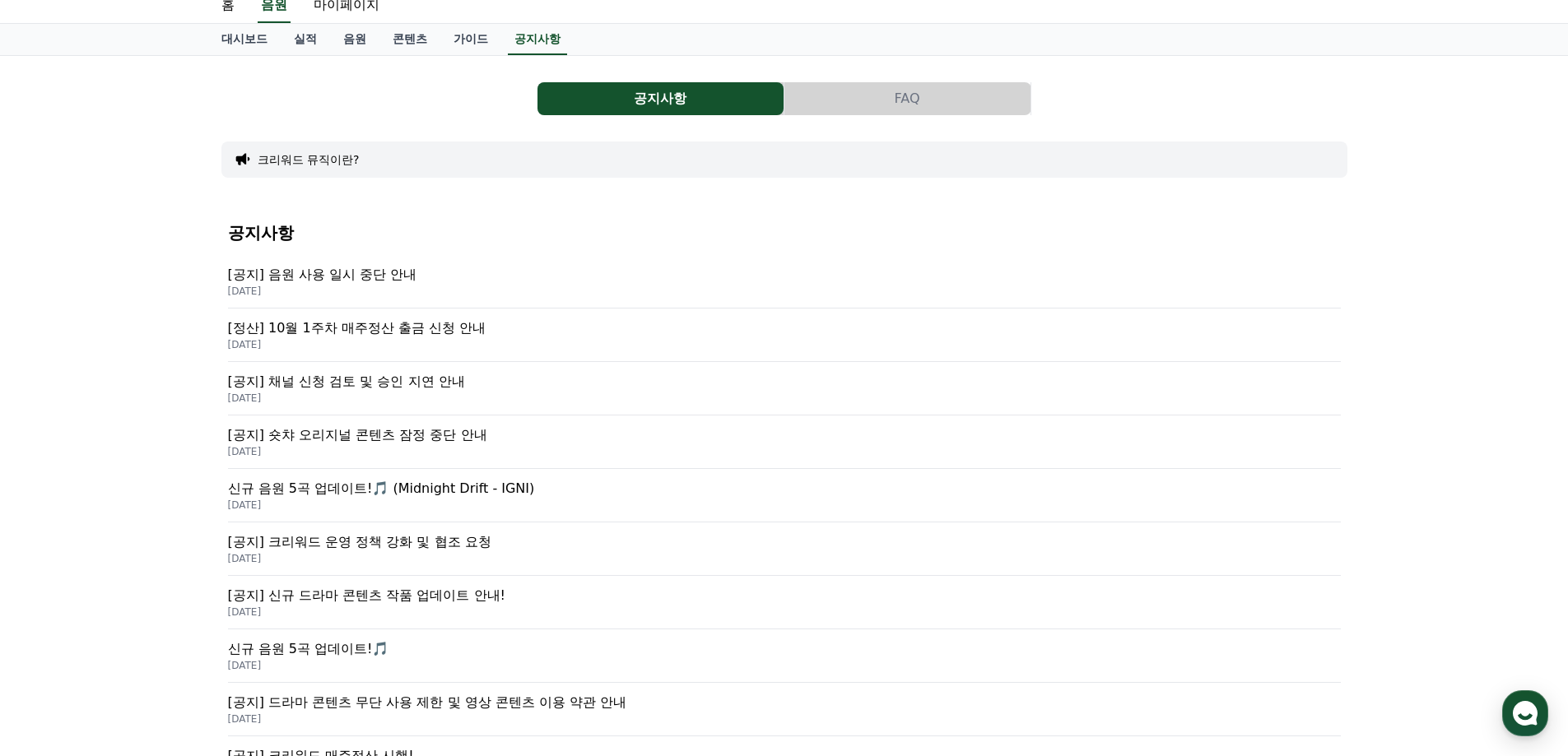
scroll to position [82, 0]
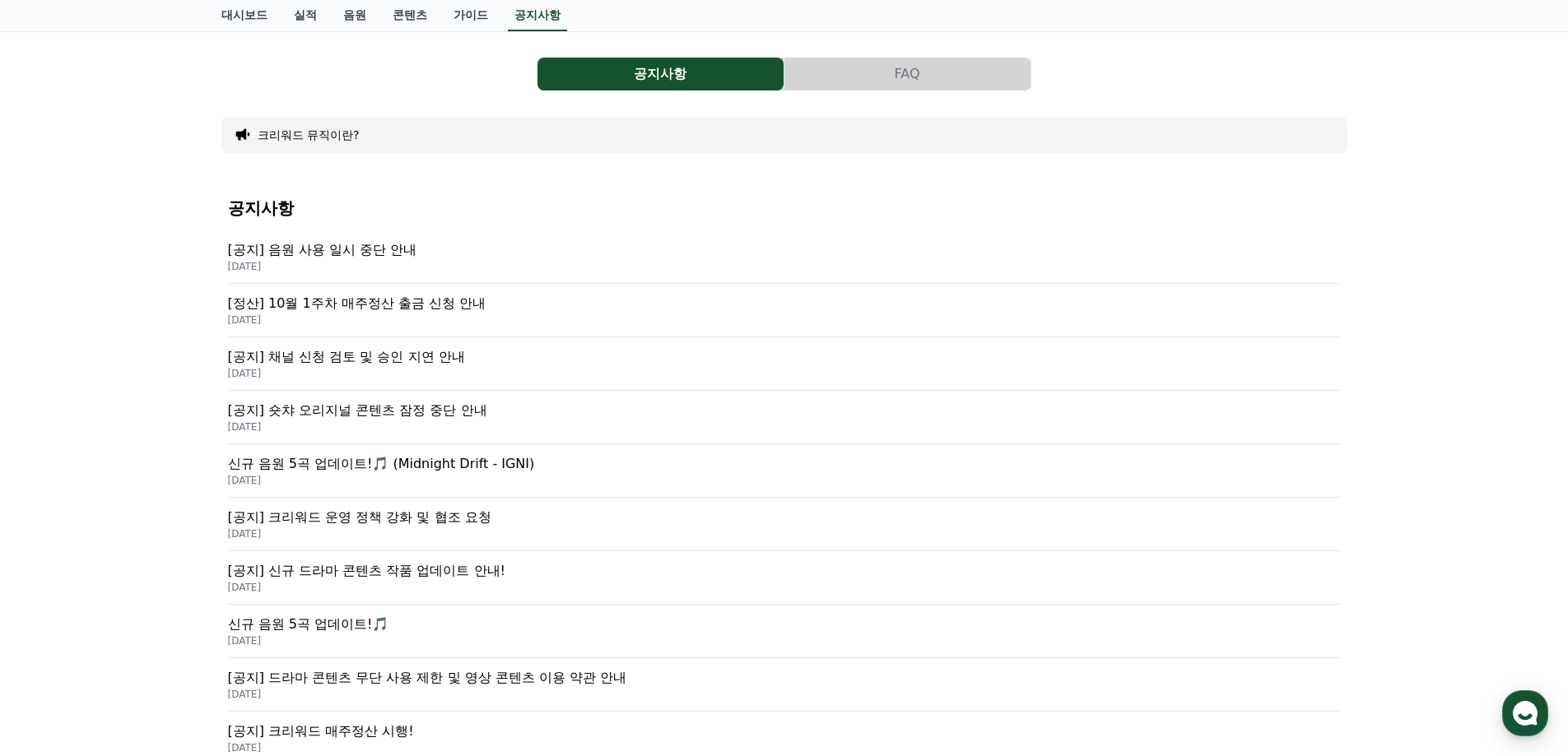
click at [394, 423] on p "[DATE]" at bounding box center [784, 427] width 1113 height 13
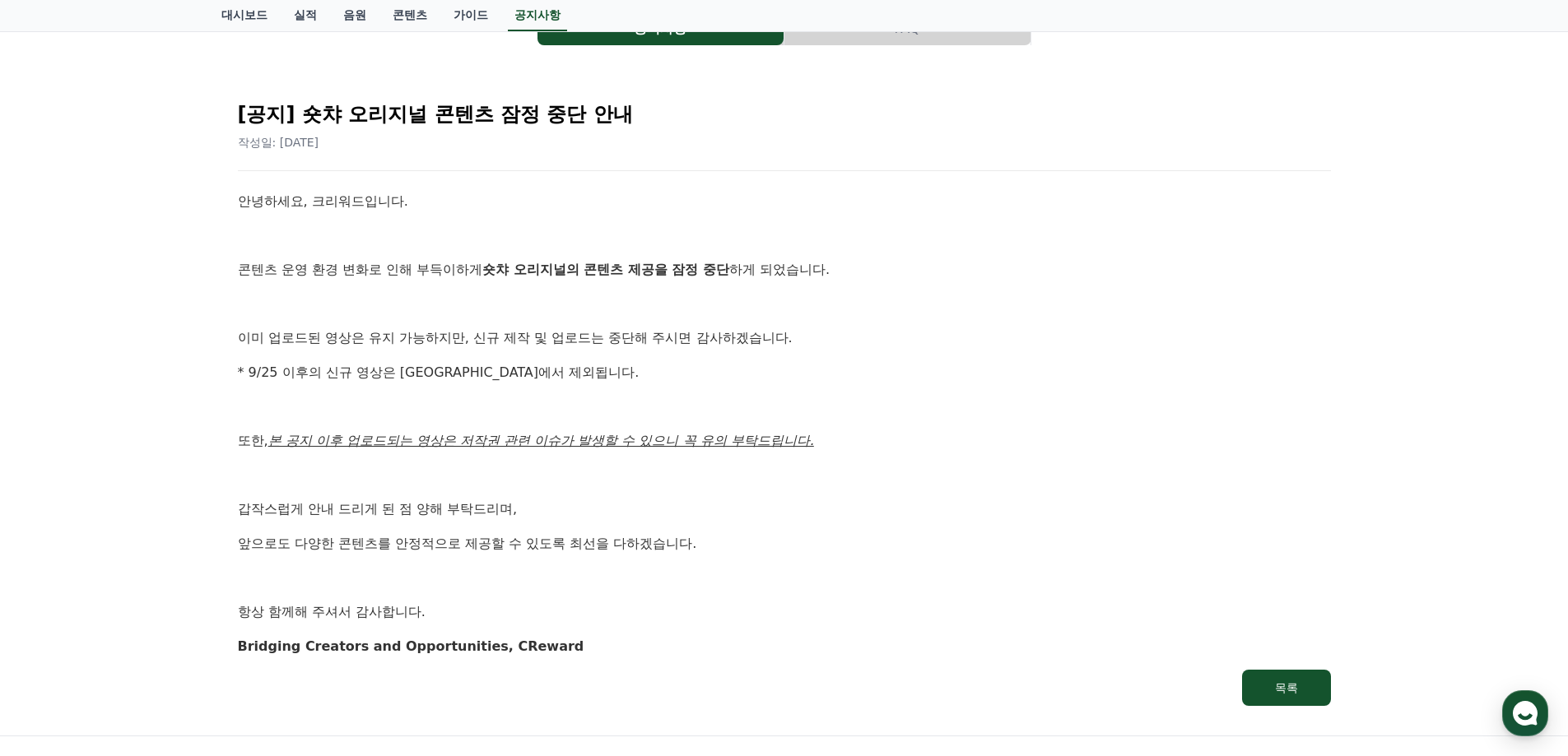
scroll to position [165, 0]
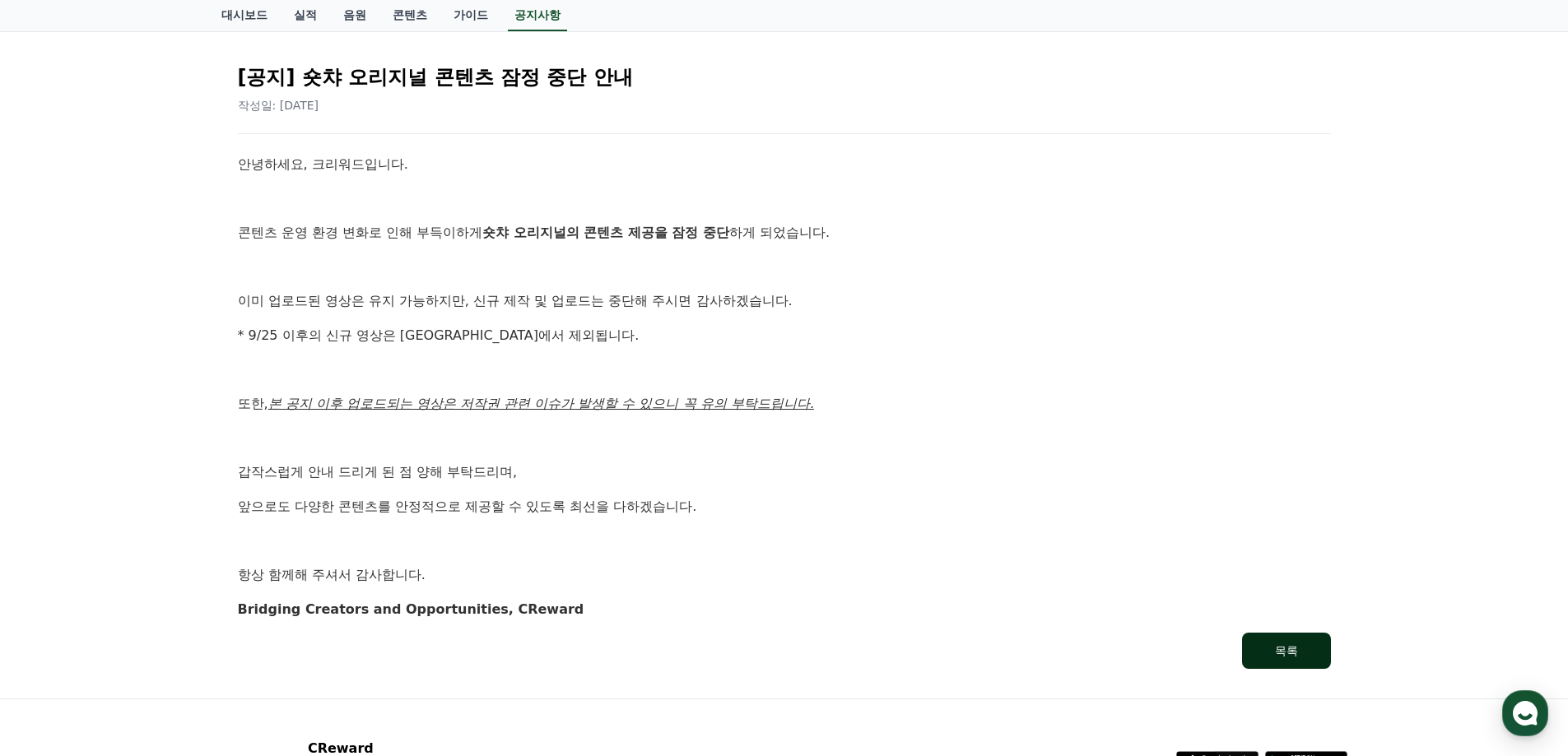
click at [1288, 649] on div "목록" at bounding box center [1287, 651] width 23 height 17
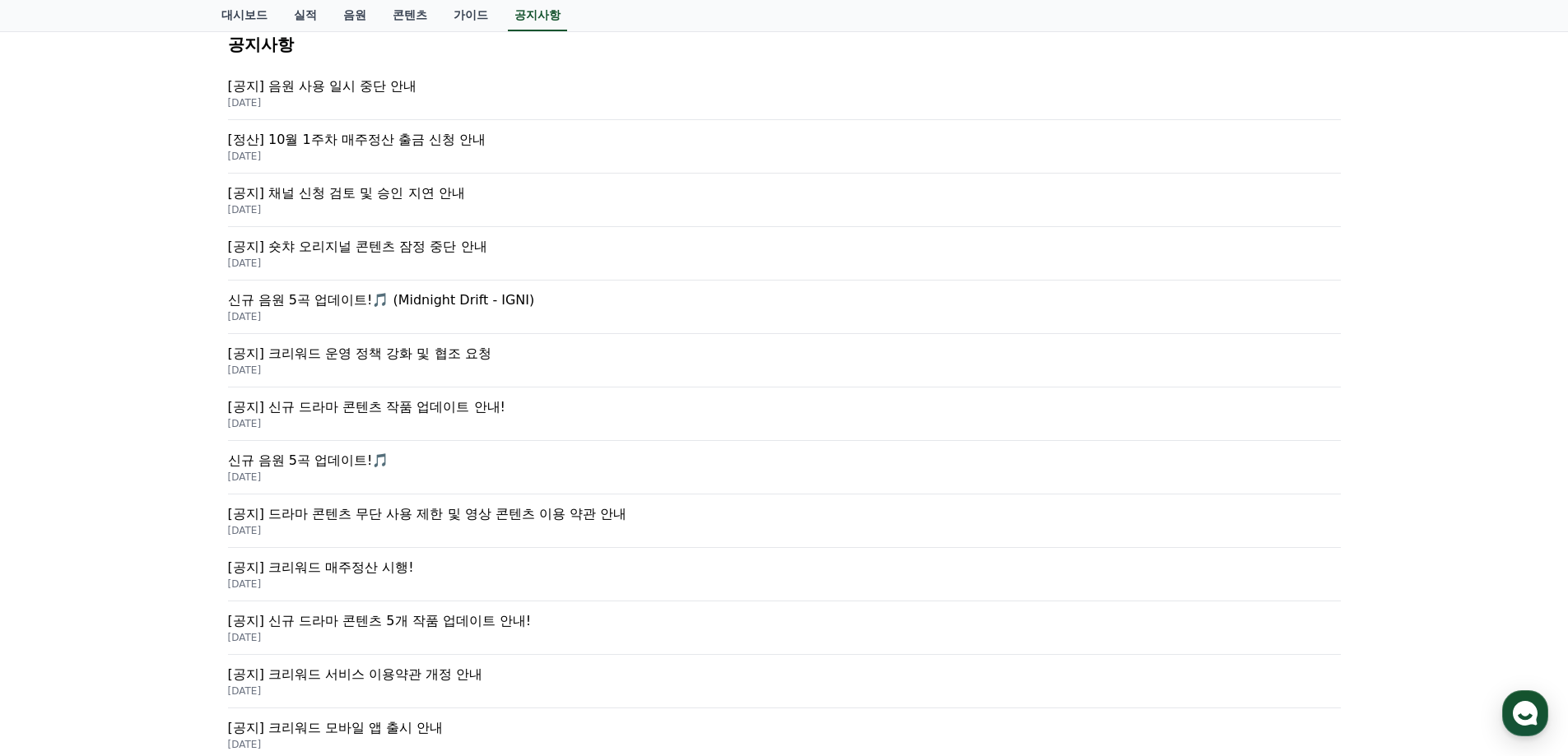
scroll to position [247, 0]
click at [361, 357] on p "[공지] 크리워드 운영 정책 강화 및 협조 요청" at bounding box center [784, 353] width 1113 height 20
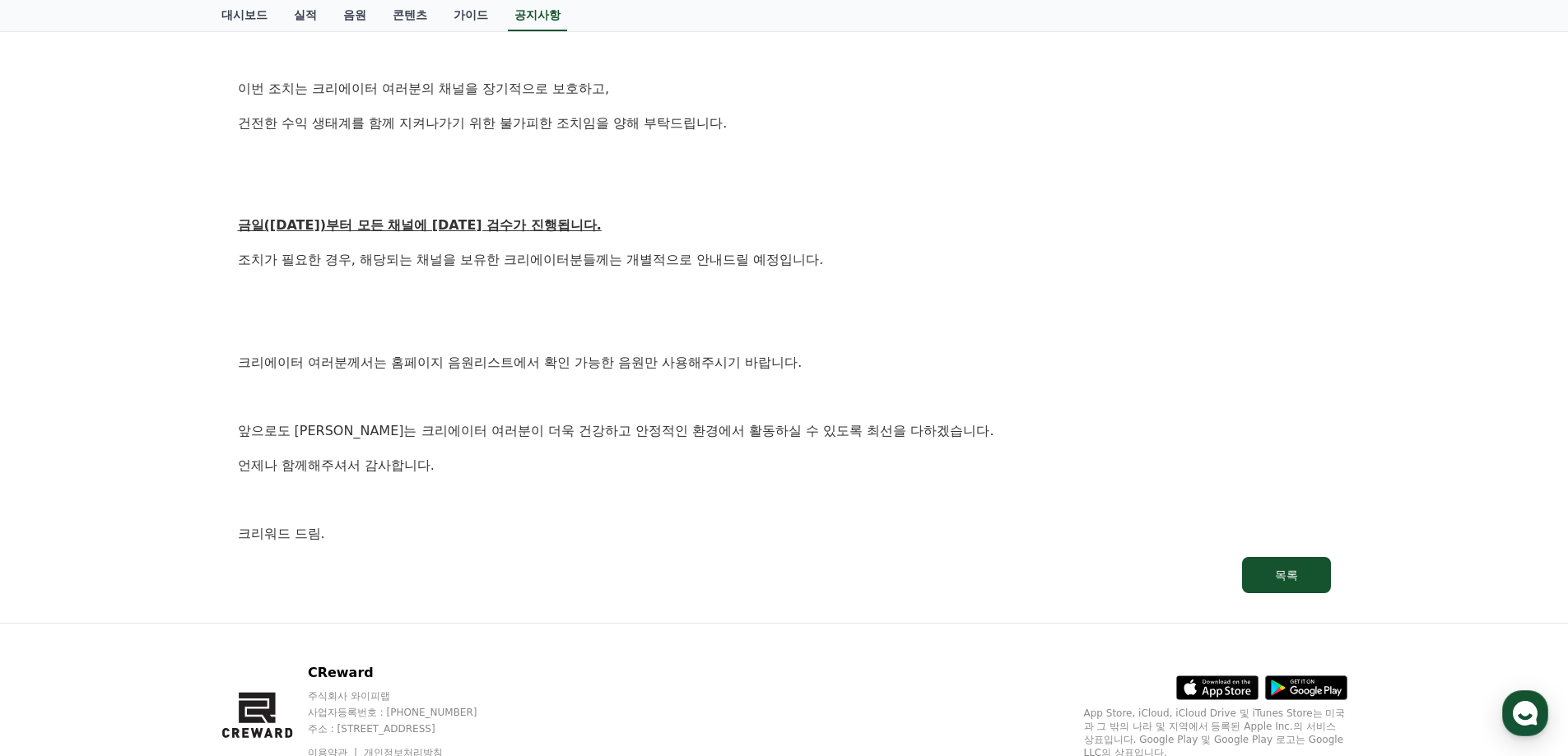
scroll to position [823, 0]
click at [1287, 567] on div "목록" at bounding box center [1287, 574] width 23 height 17
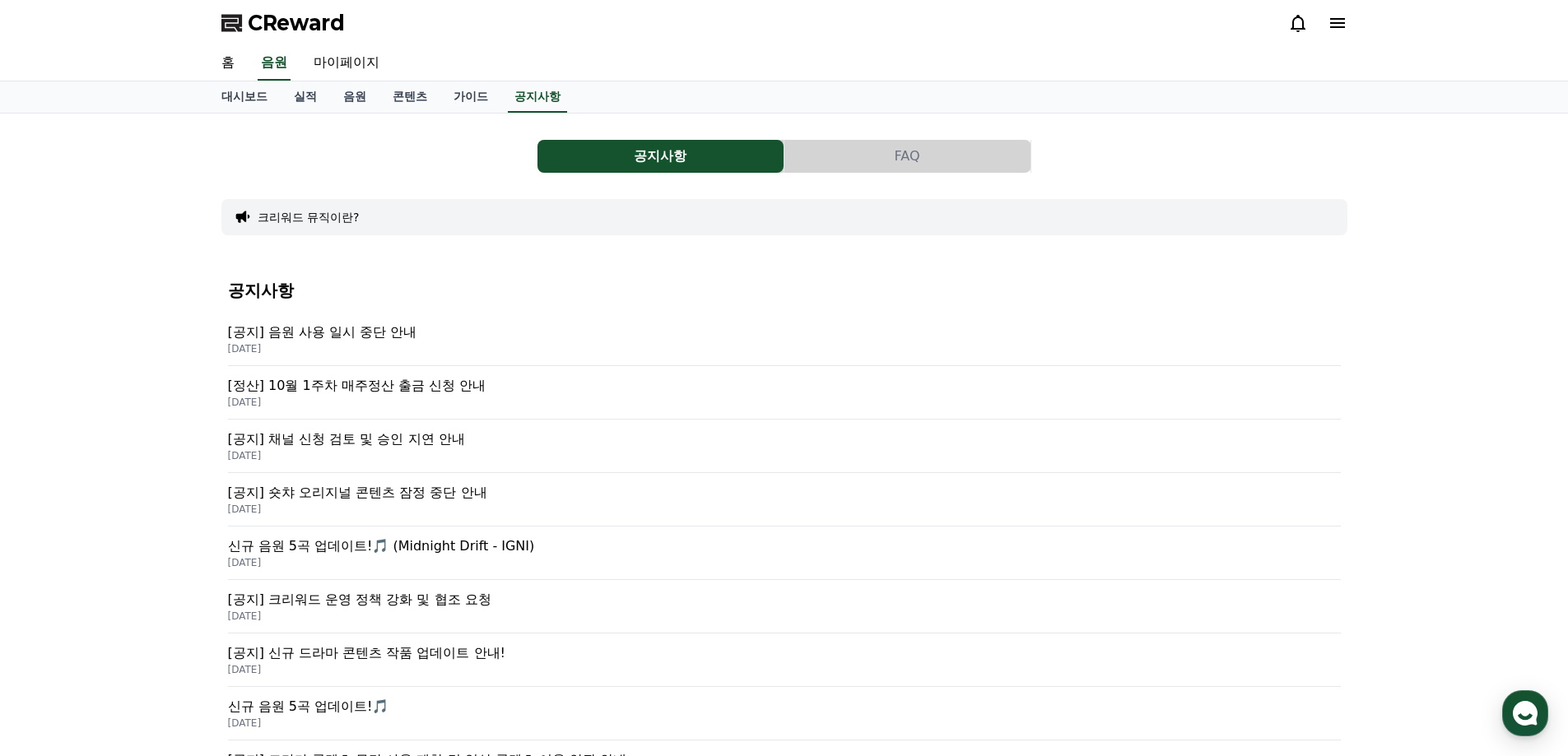
click at [303, 20] on span "CReward" at bounding box center [296, 23] width 97 height 27
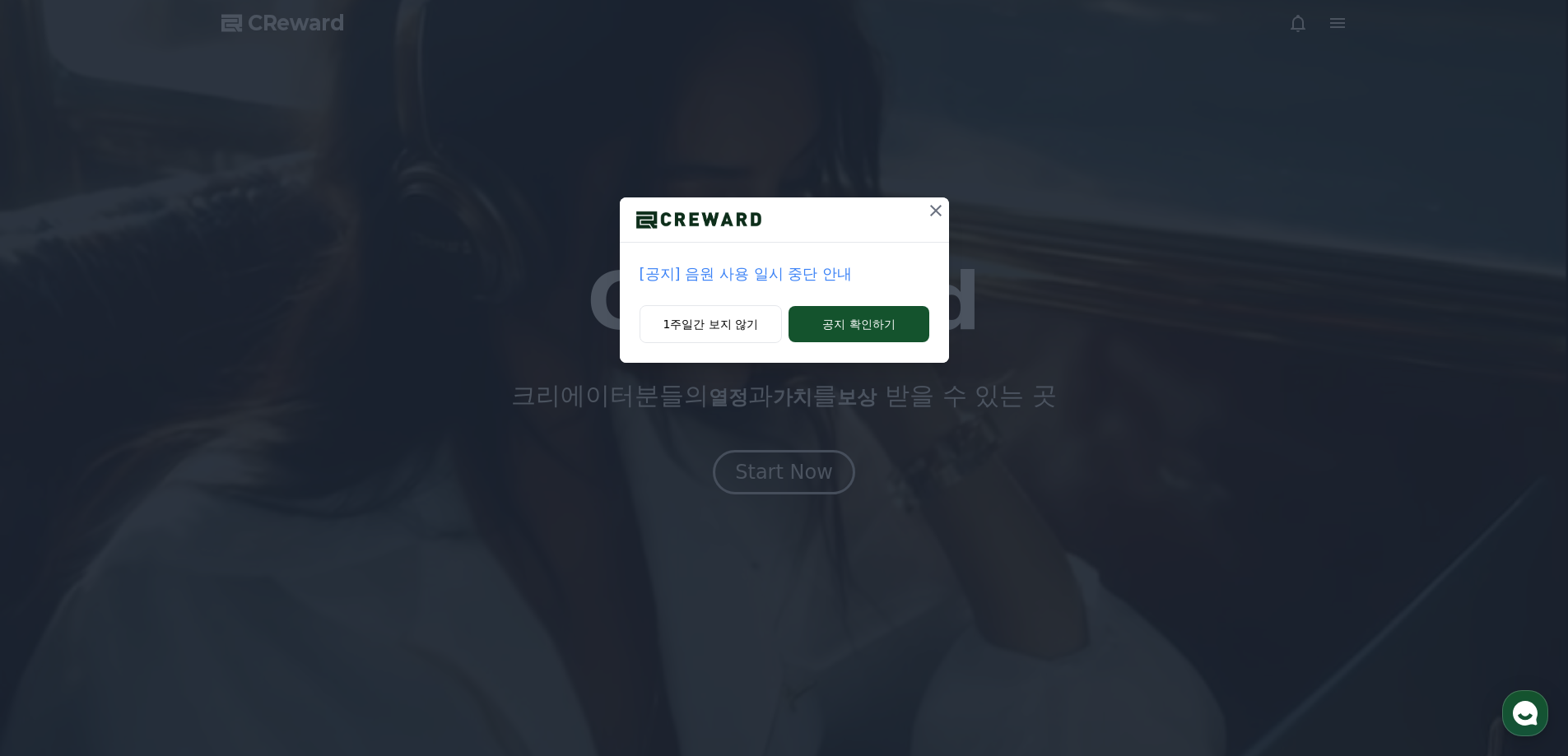
click at [936, 204] on icon at bounding box center [936, 211] width 20 height 20
